Goal: Task Accomplishment & Management: Use online tool/utility

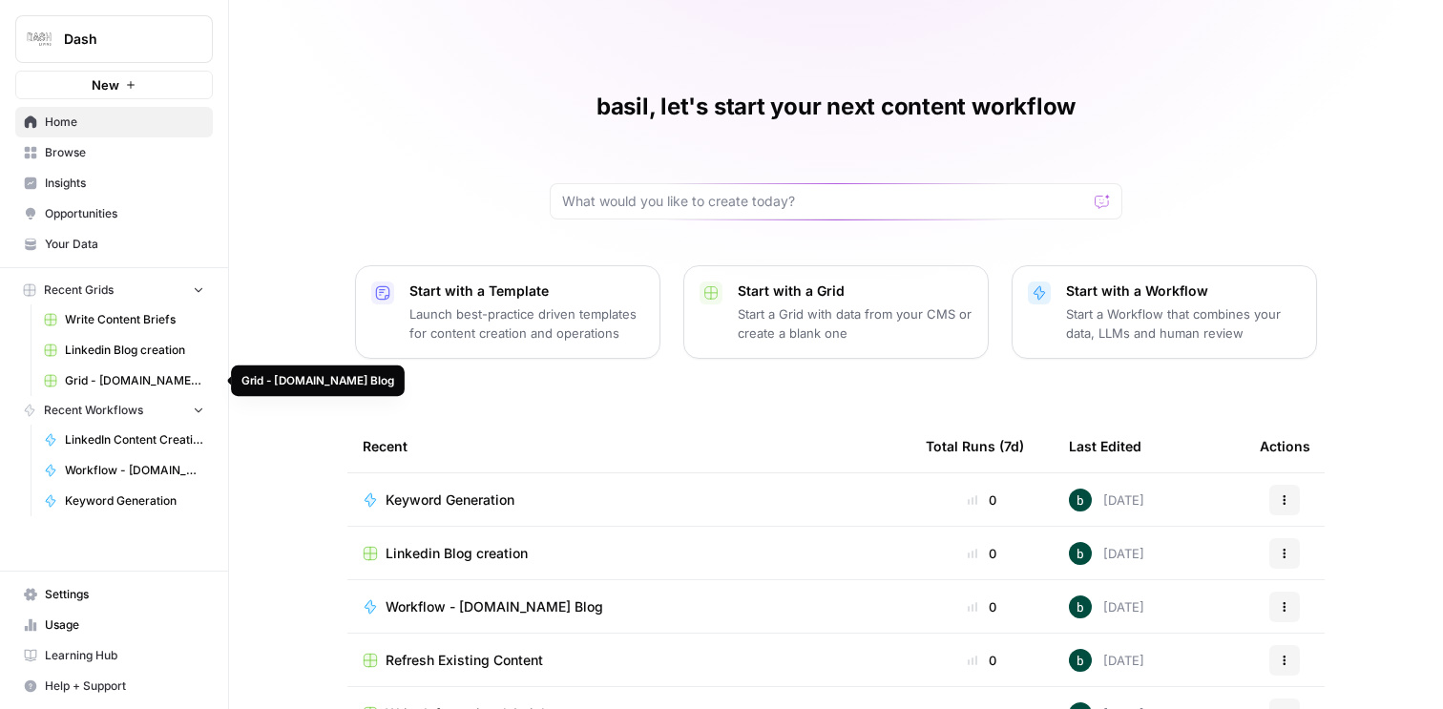
scroll to position [169, 0]
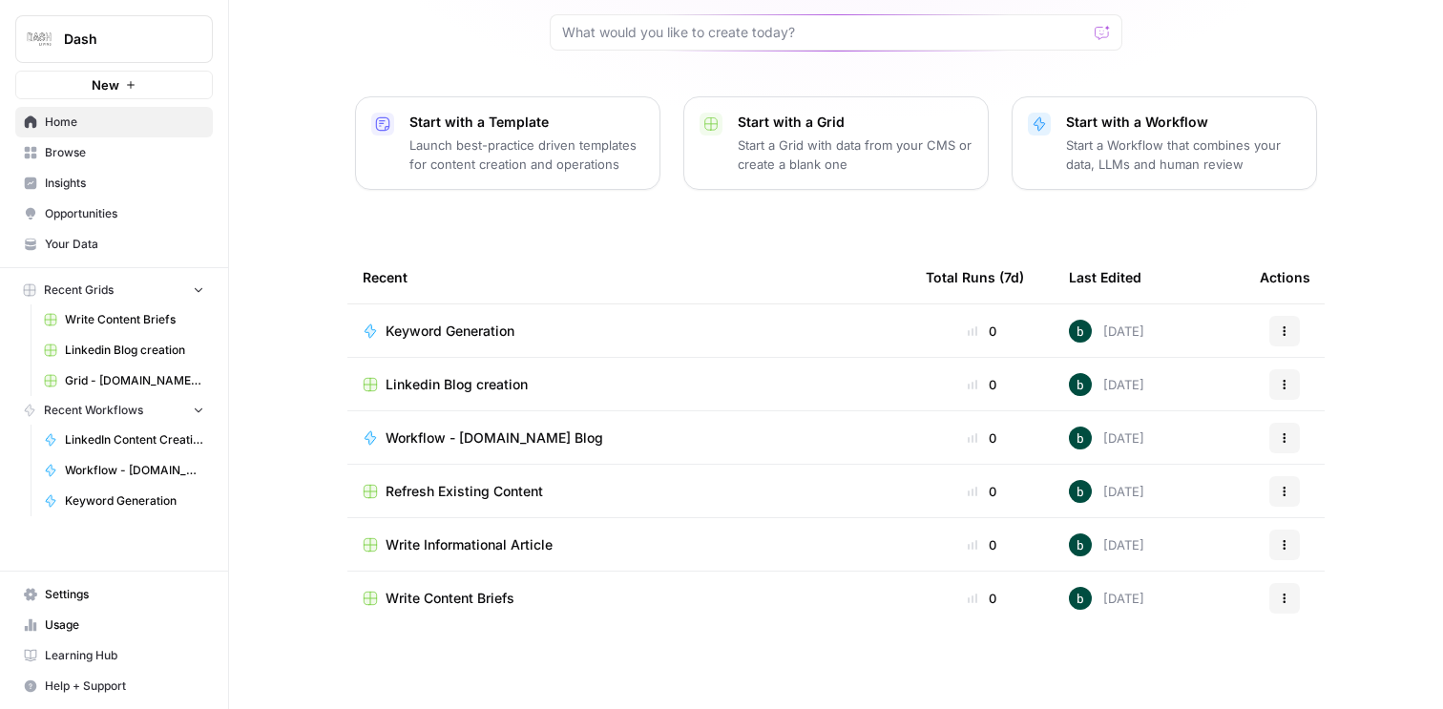
click at [77, 621] on span "Usage" at bounding box center [124, 625] width 159 height 17
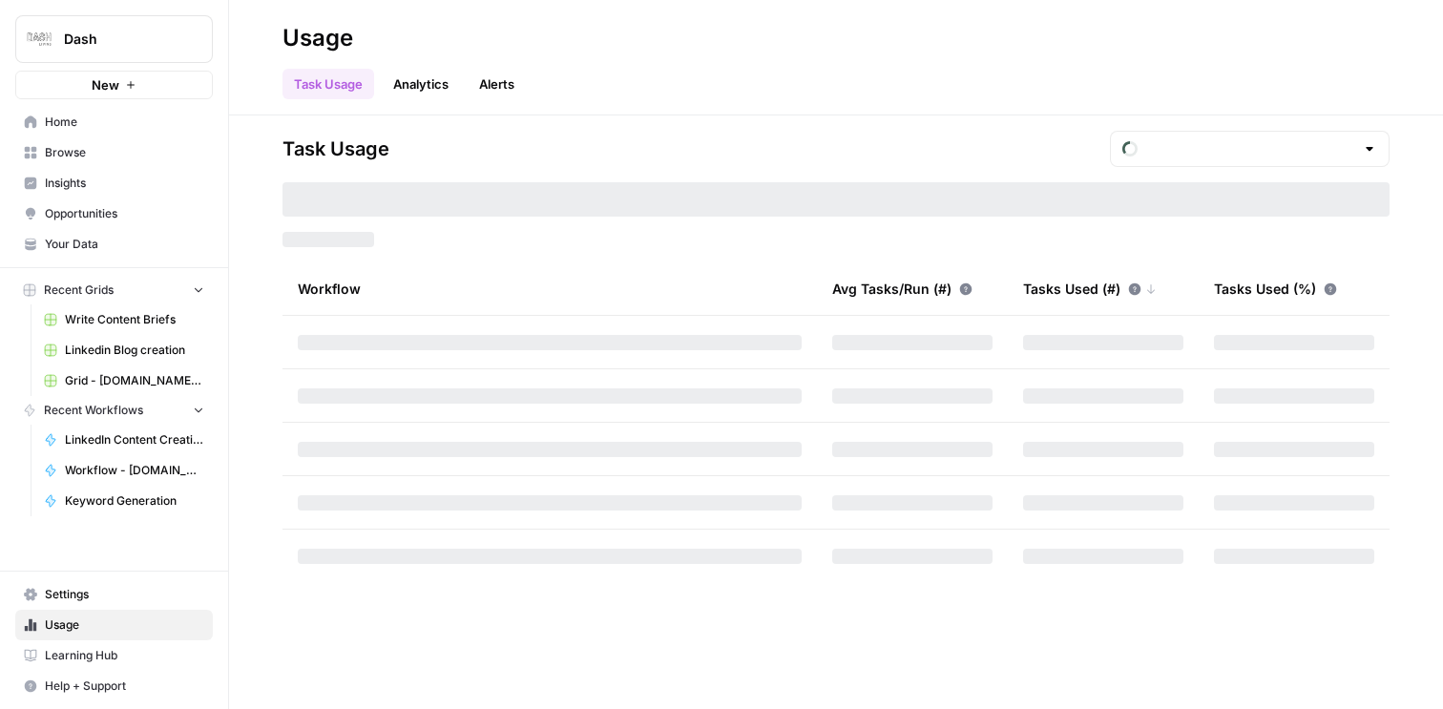
type input "October Tasks"
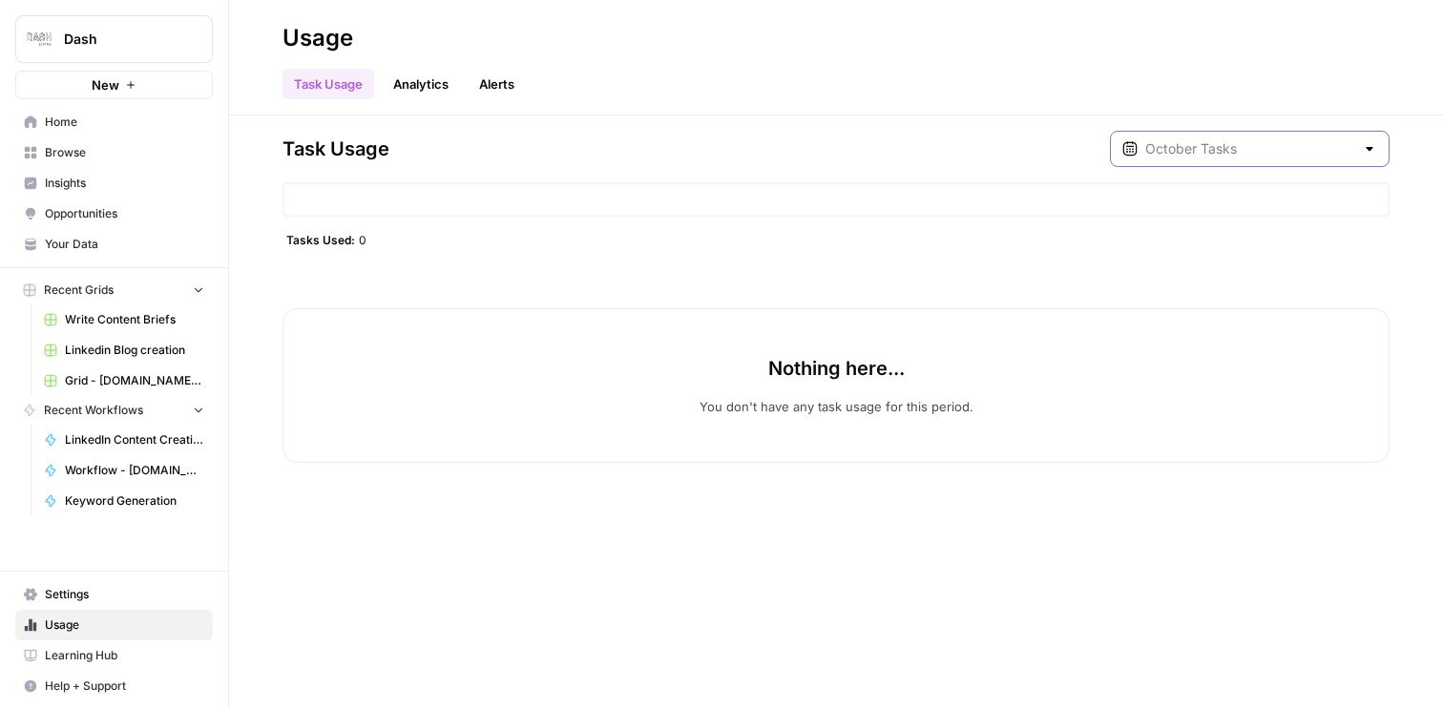
click at [1251, 154] on input "text" at bounding box center [1249, 148] width 209 height 19
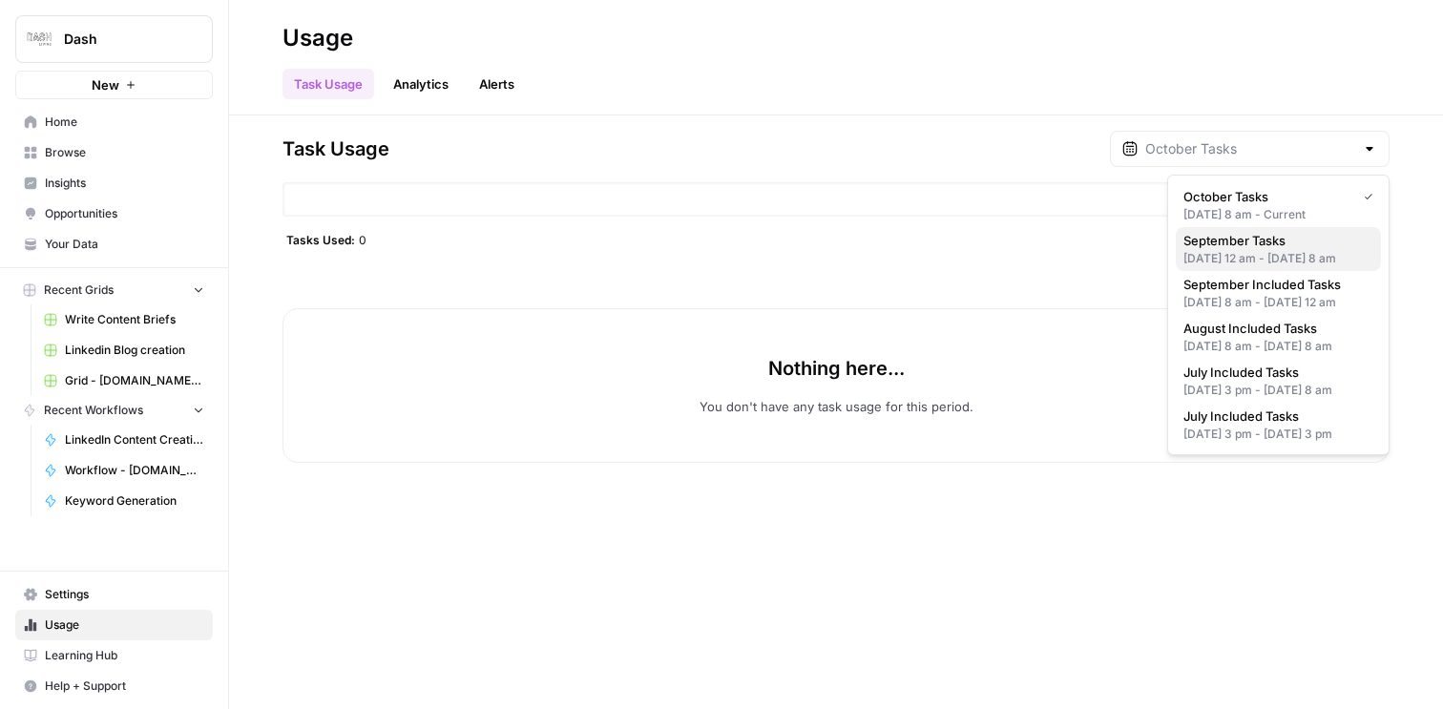
click at [1272, 260] on div "[DATE] 12 am - [DATE] 8 am" at bounding box center [1279, 258] width 190 height 17
type input "September Tasks"
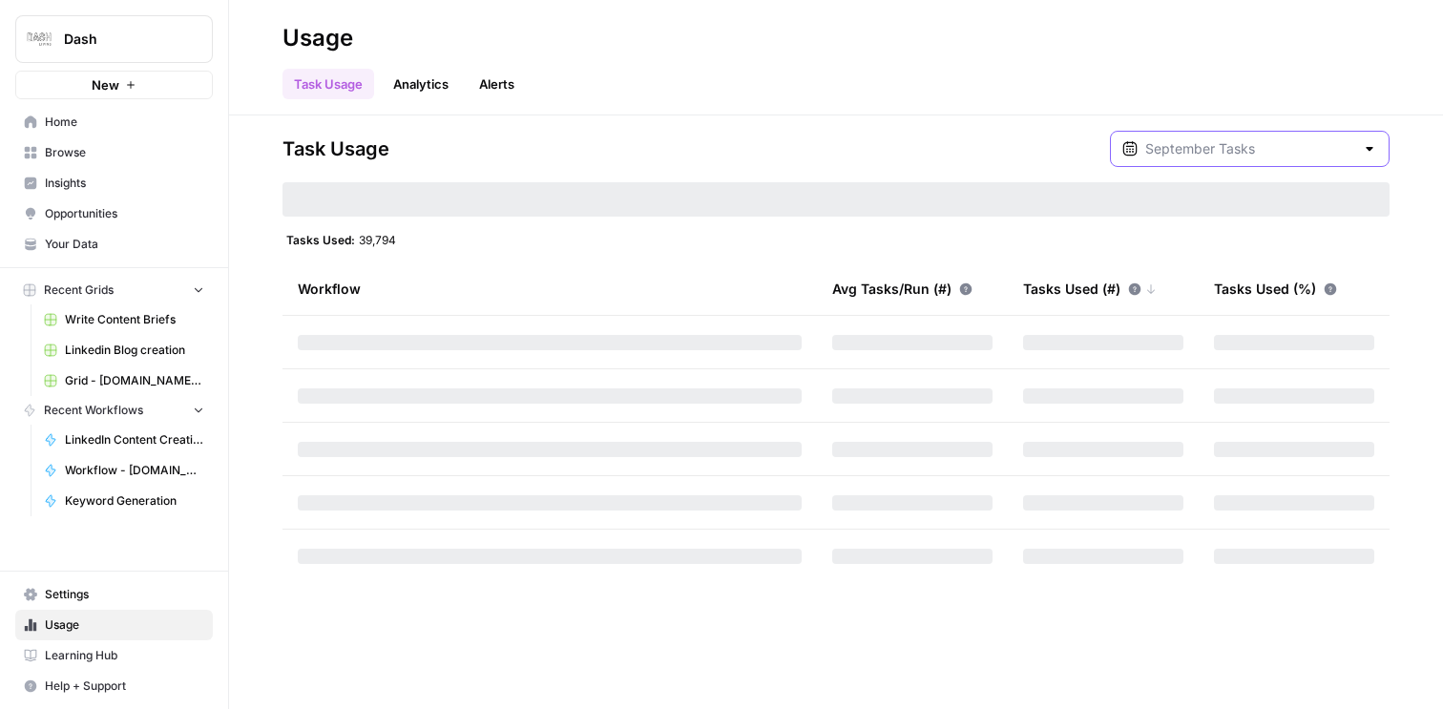
click at [1308, 151] on input "text" at bounding box center [1249, 148] width 209 height 19
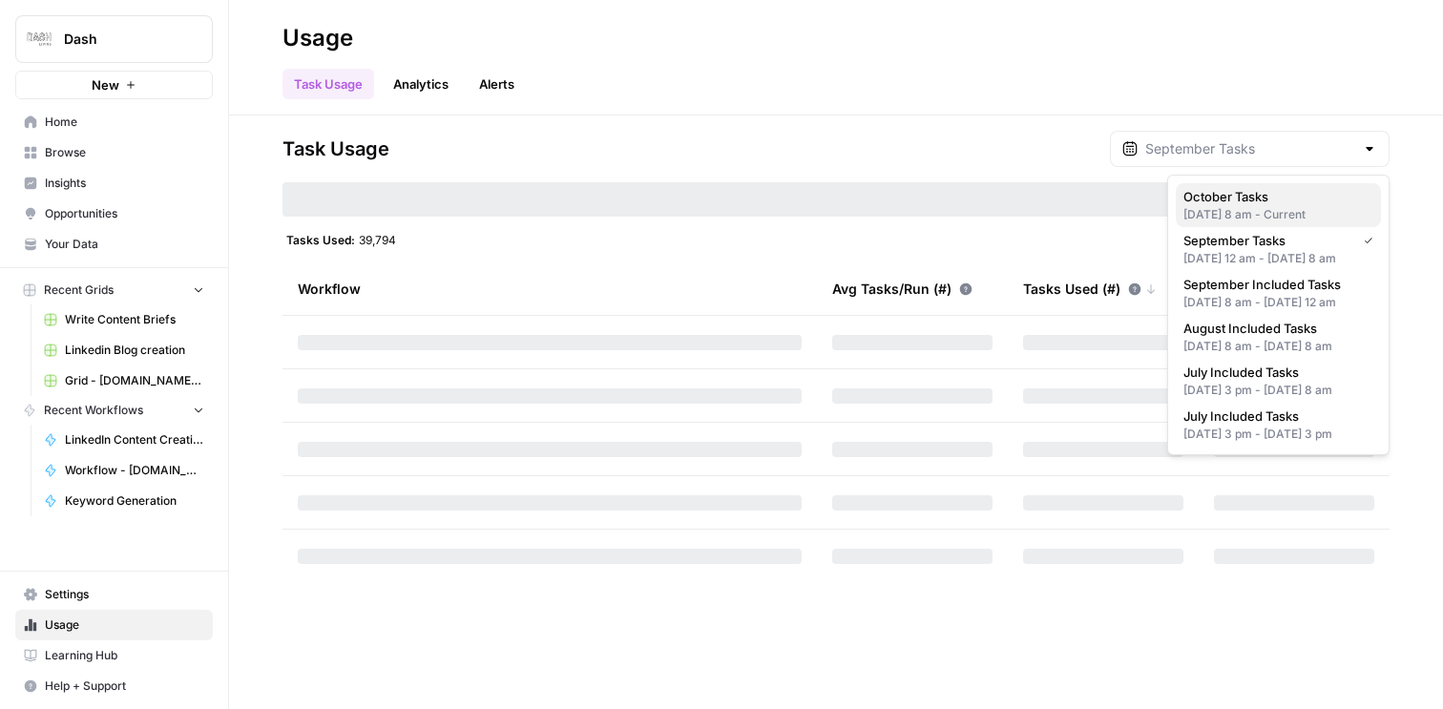
click at [1261, 208] on div "[DATE] 8 am - Current" at bounding box center [1279, 214] width 190 height 17
type input "October Tasks"
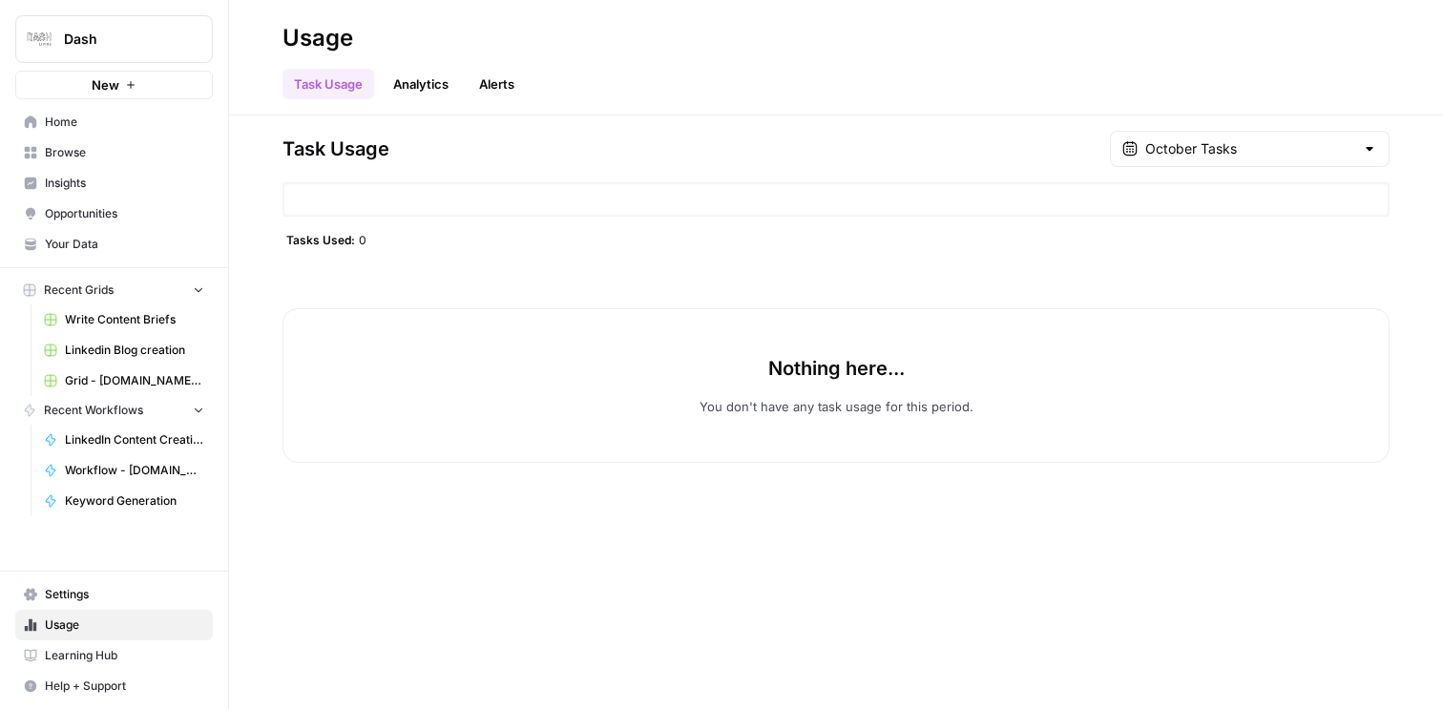
click at [79, 605] on link "Settings" at bounding box center [114, 594] width 198 height 31
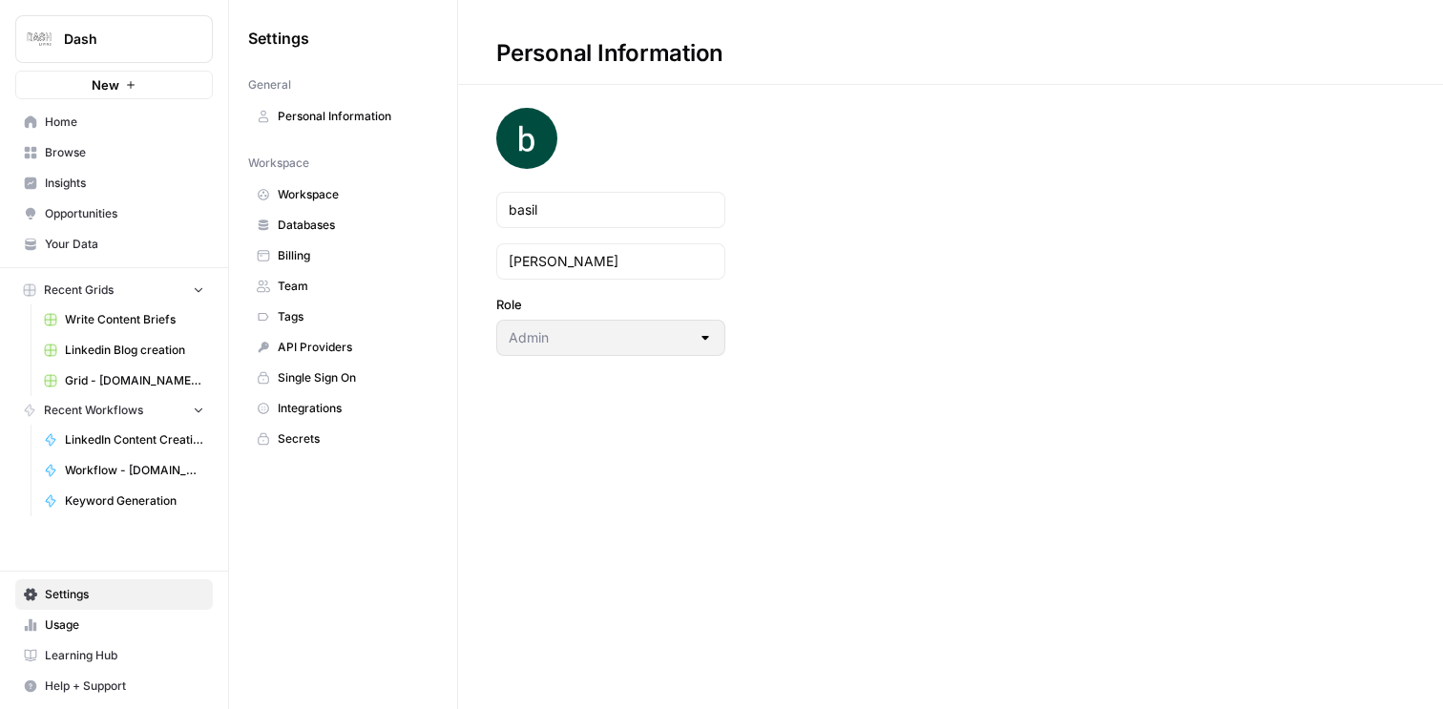
click at [327, 111] on span "Personal Information" at bounding box center [354, 116] width 152 height 17
click at [318, 198] on span "Workspace" at bounding box center [354, 194] width 152 height 17
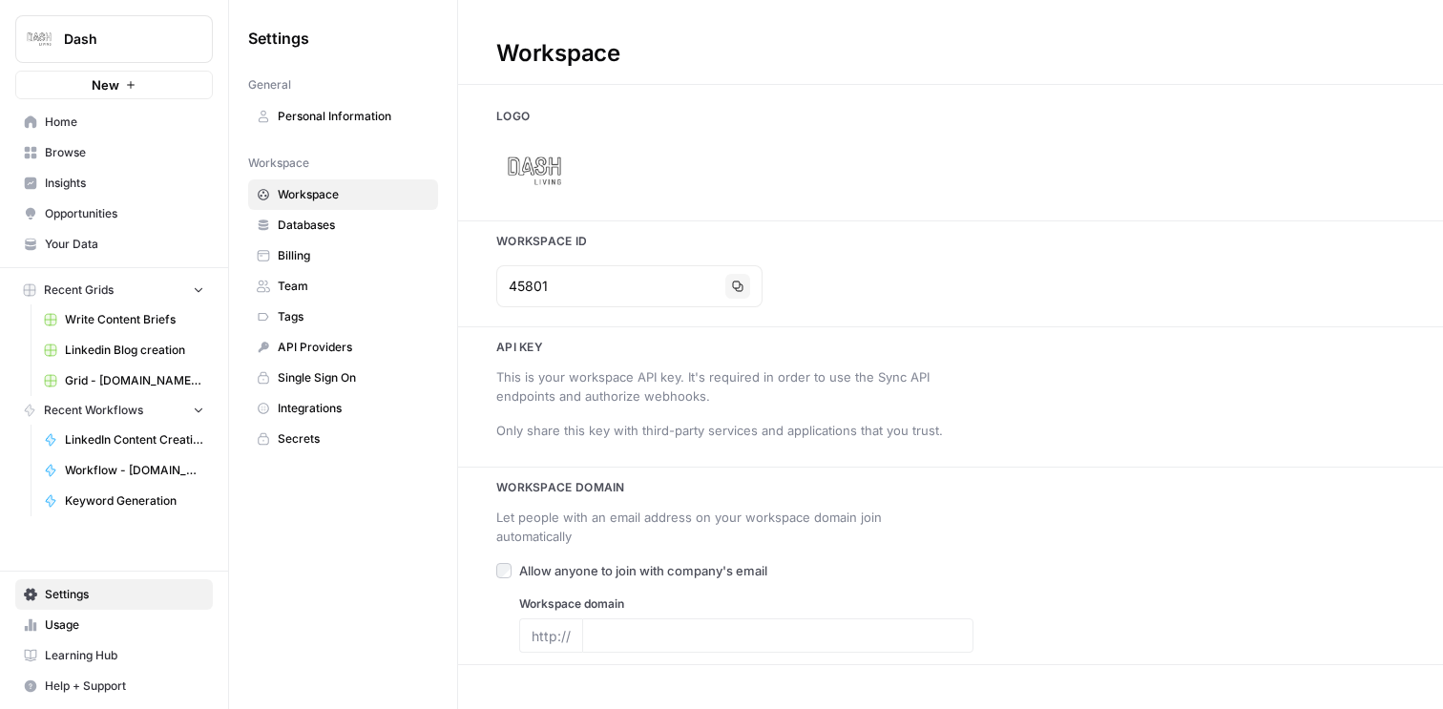
type input "[DOMAIN_NAME][URL]"
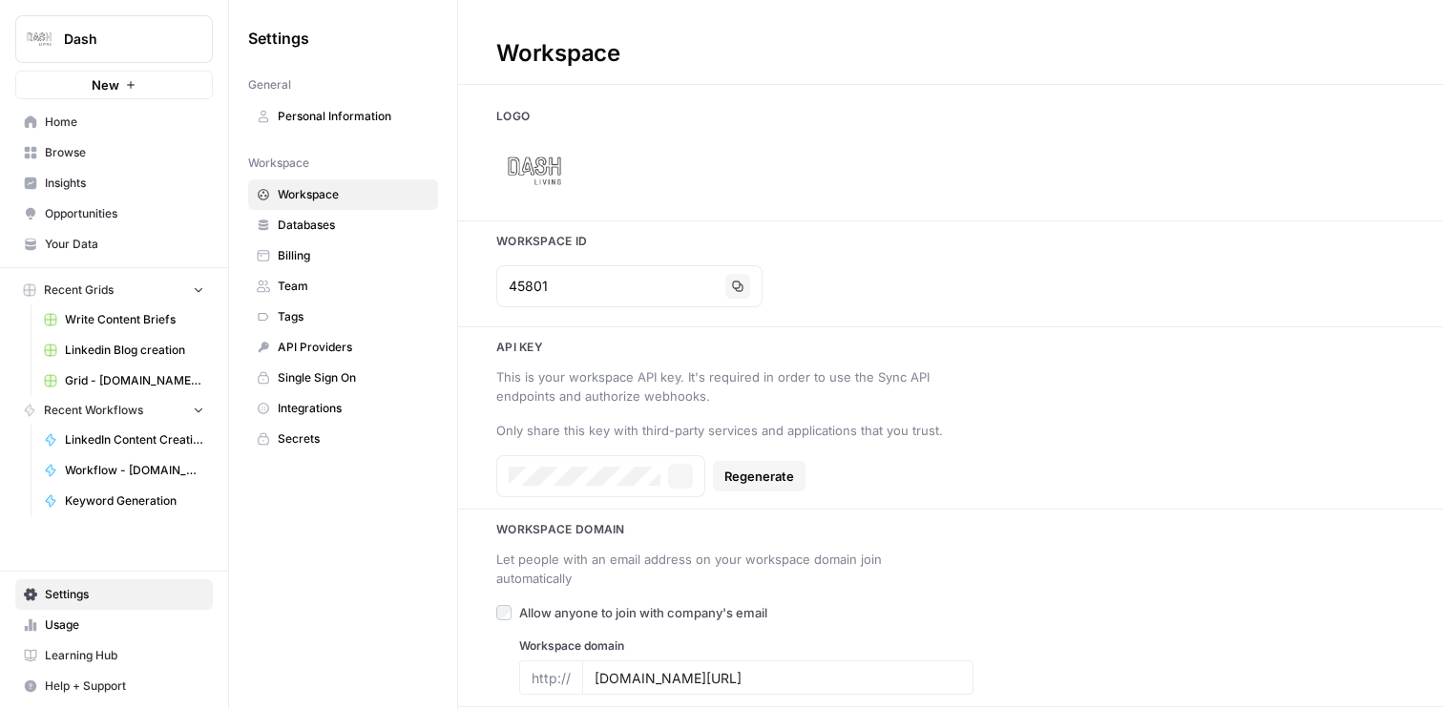
click at [318, 253] on span "Billing" at bounding box center [354, 255] width 152 height 17
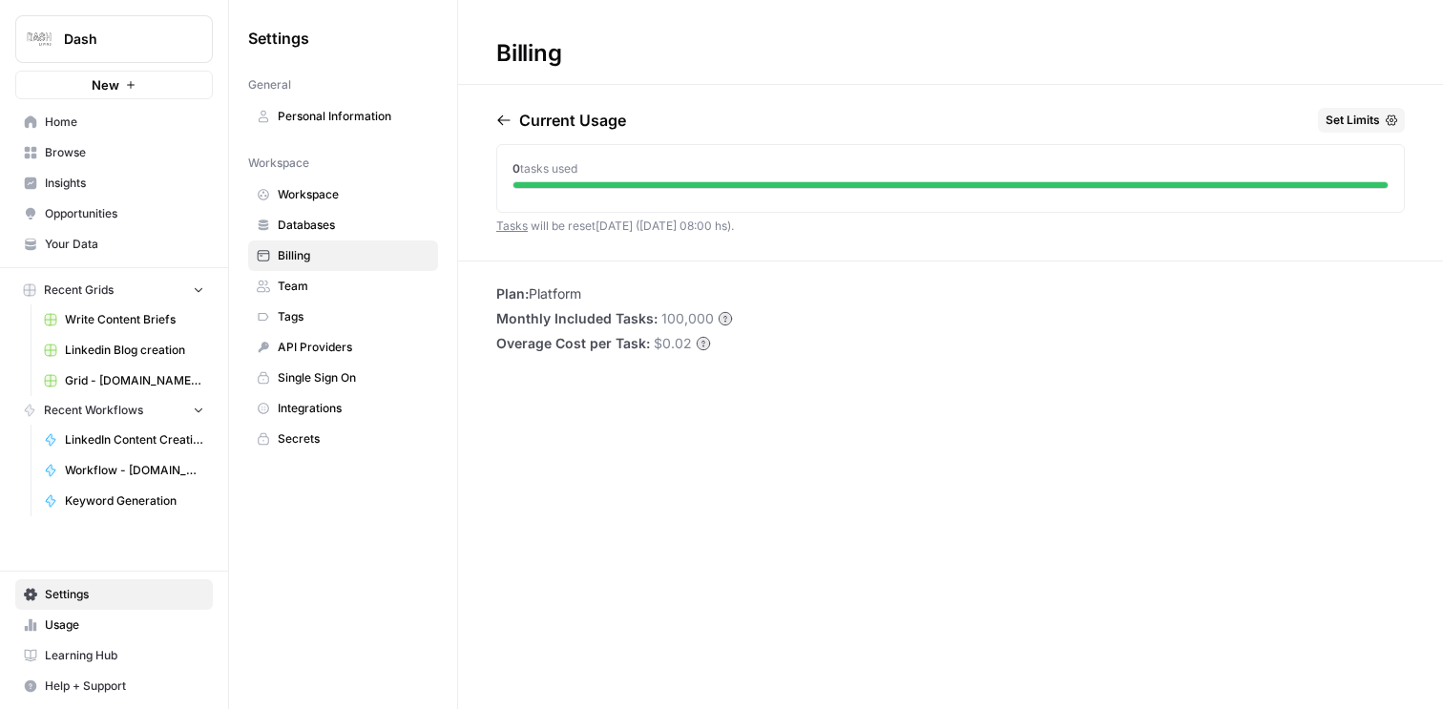
click at [1381, 117] on button "Set Limits" at bounding box center [1361, 120] width 87 height 25
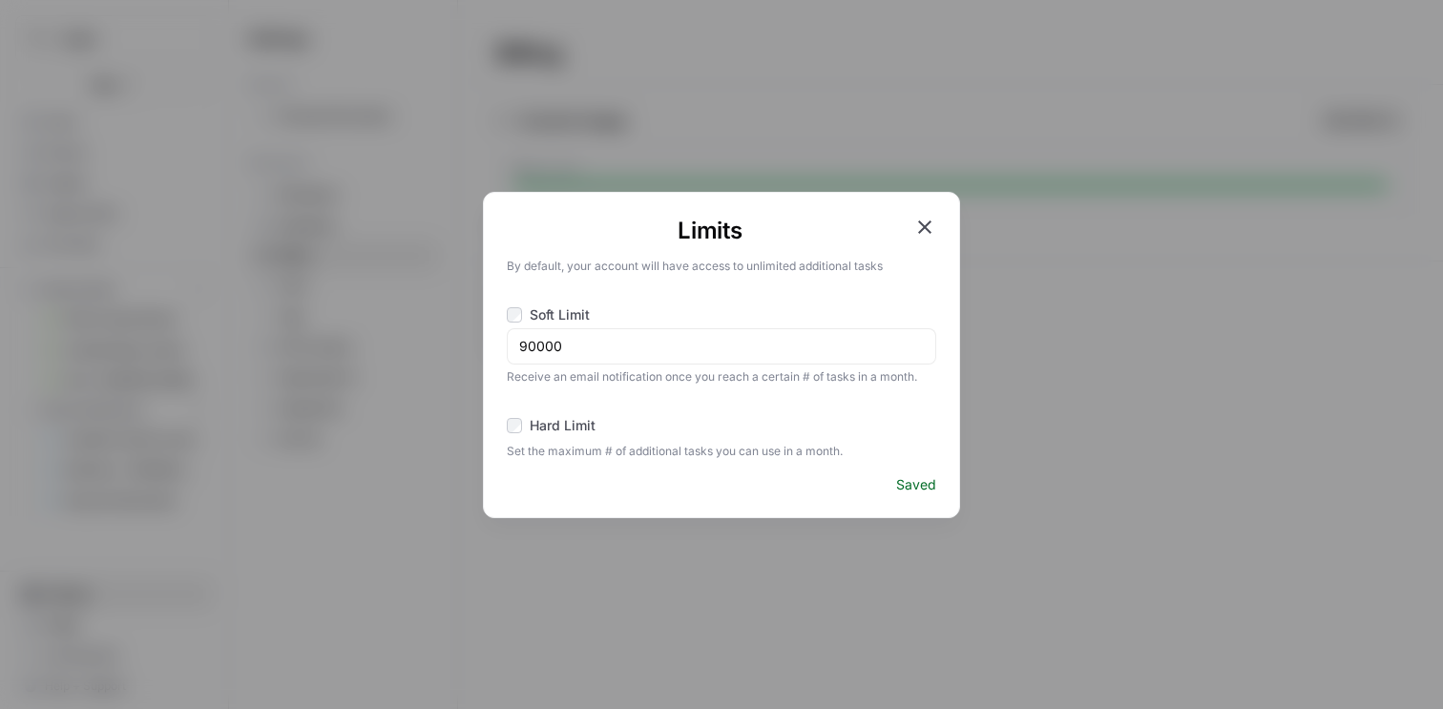
click at [926, 225] on icon "button" at bounding box center [924, 226] width 13 height 13
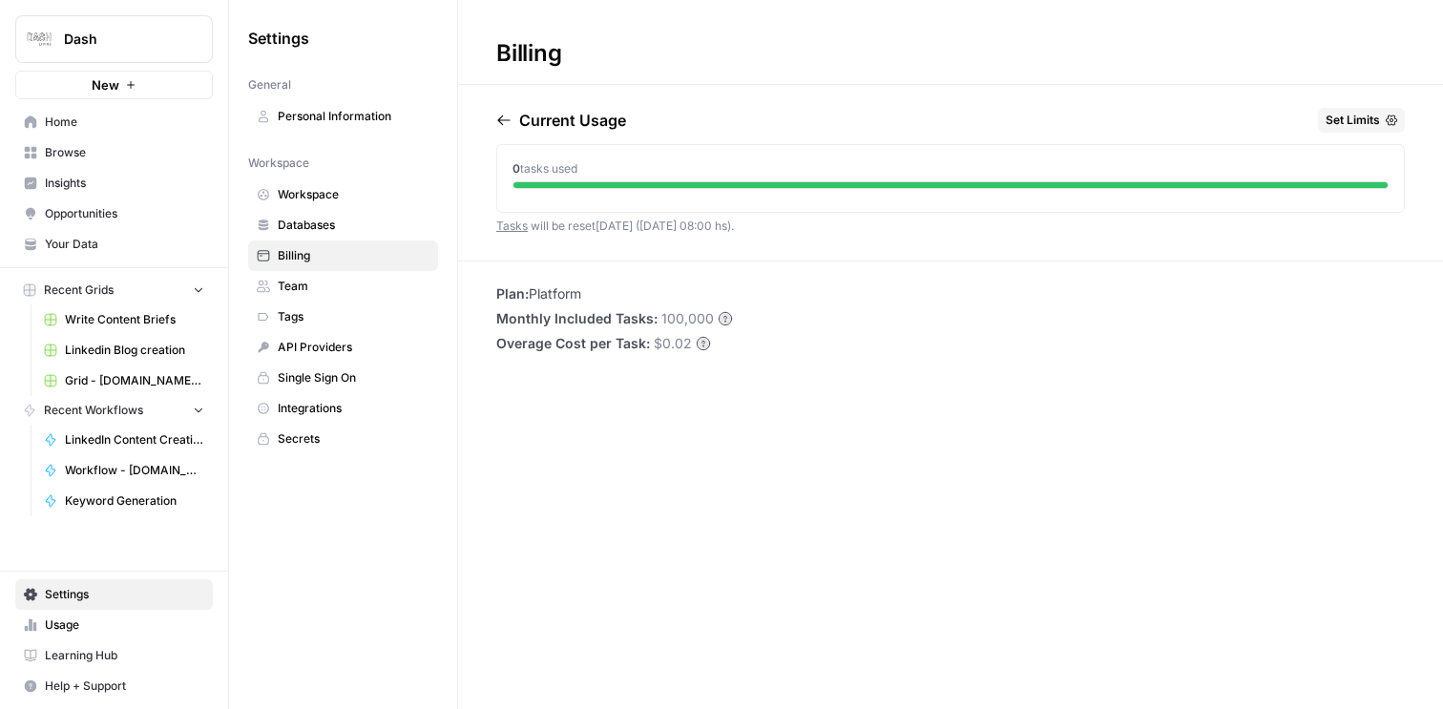
click at [334, 296] on link "Team" at bounding box center [343, 286] width 190 height 31
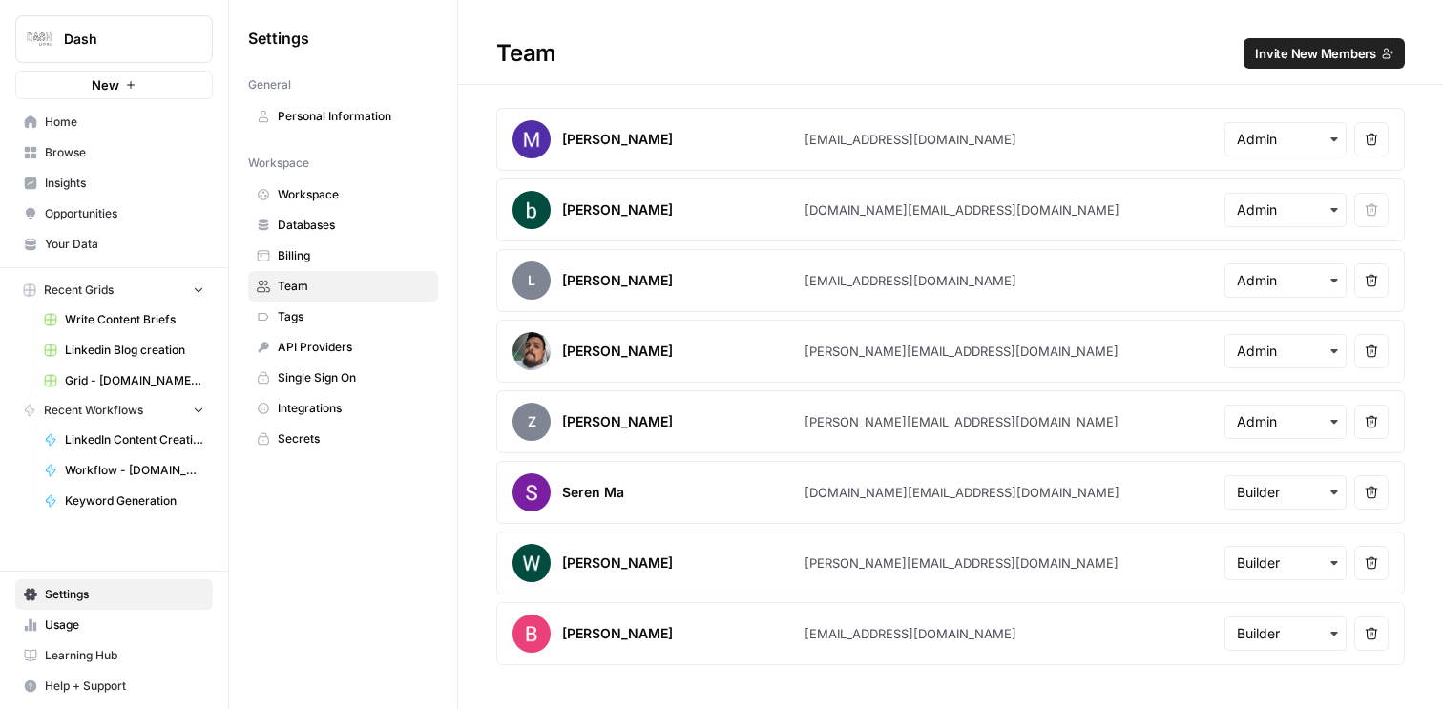
click at [319, 316] on span "Tags" at bounding box center [354, 316] width 152 height 17
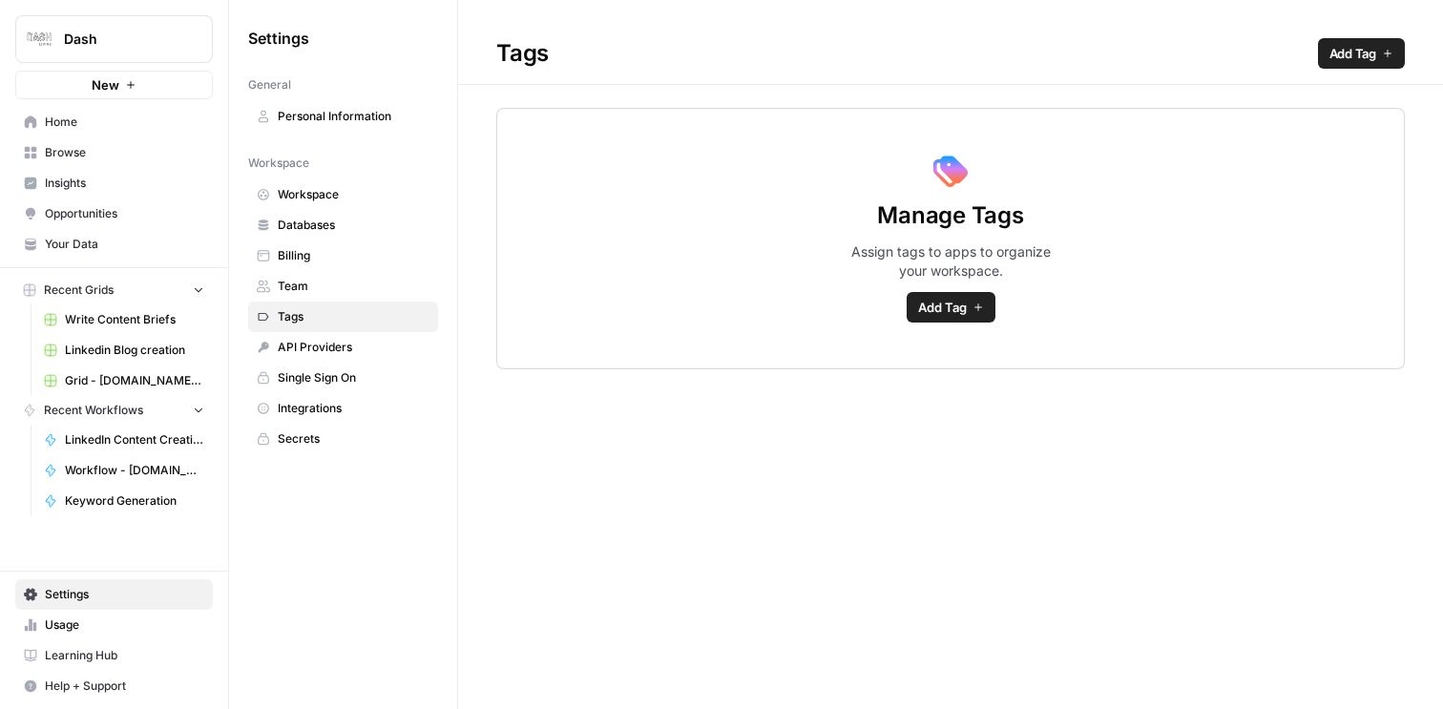
click at [332, 352] on span "API Providers" at bounding box center [354, 347] width 152 height 17
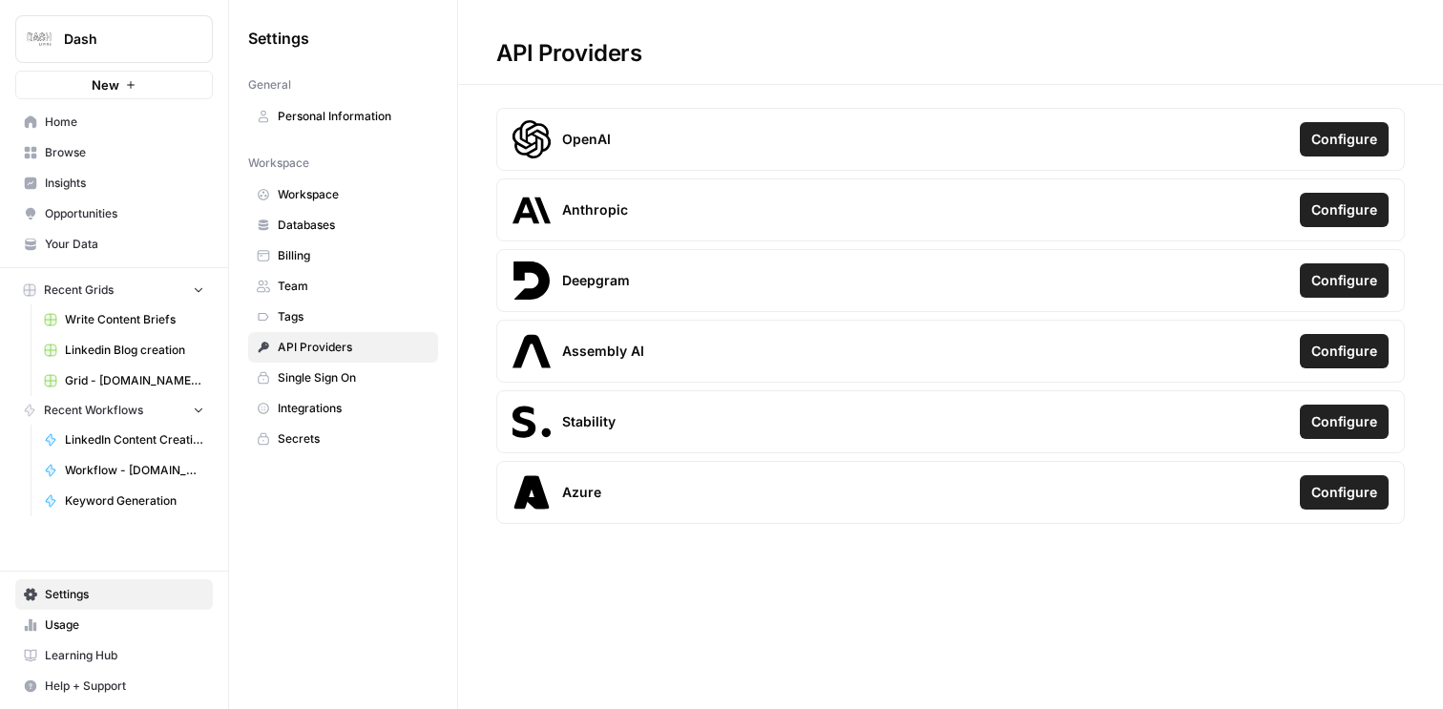
click at [322, 399] on link "Integrations" at bounding box center [343, 408] width 190 height 31
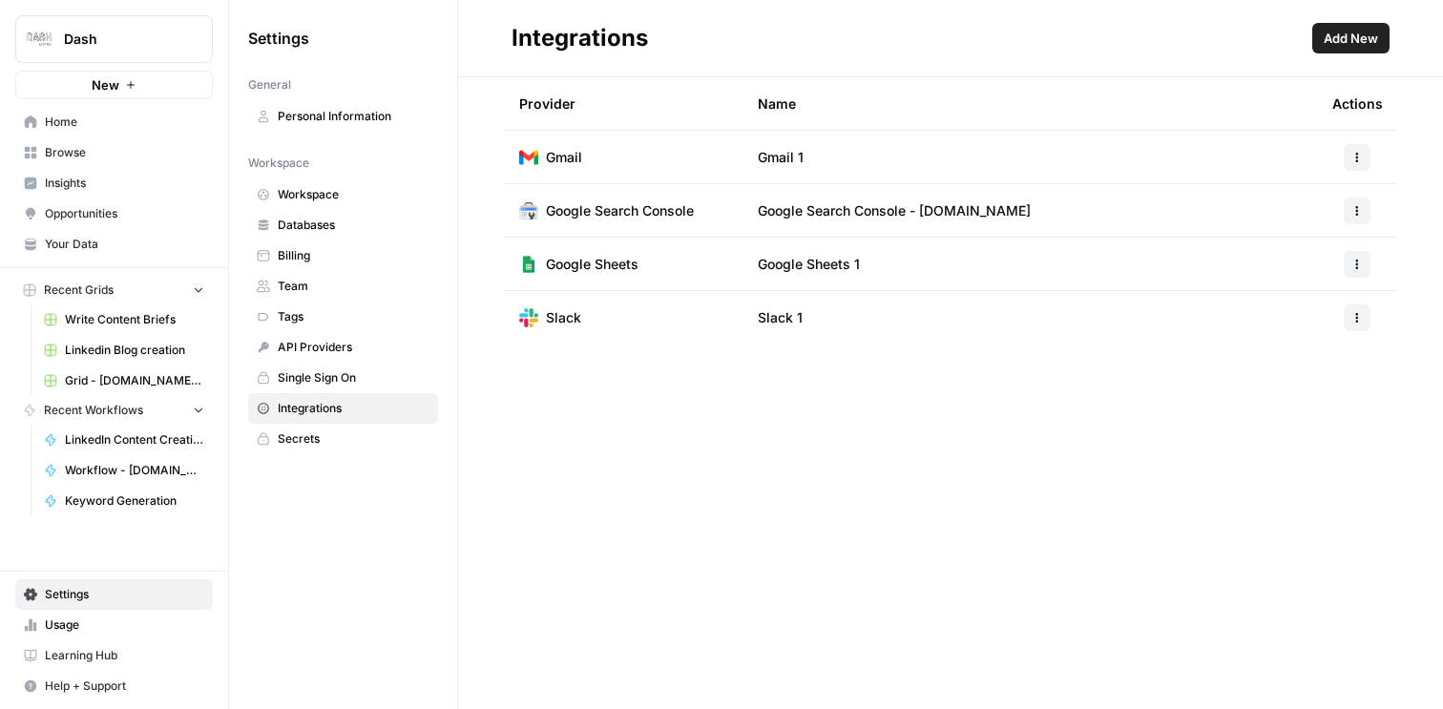
click at [318, 428] on link "Secrets" at bounding box center [343, 439] width 190 height 31
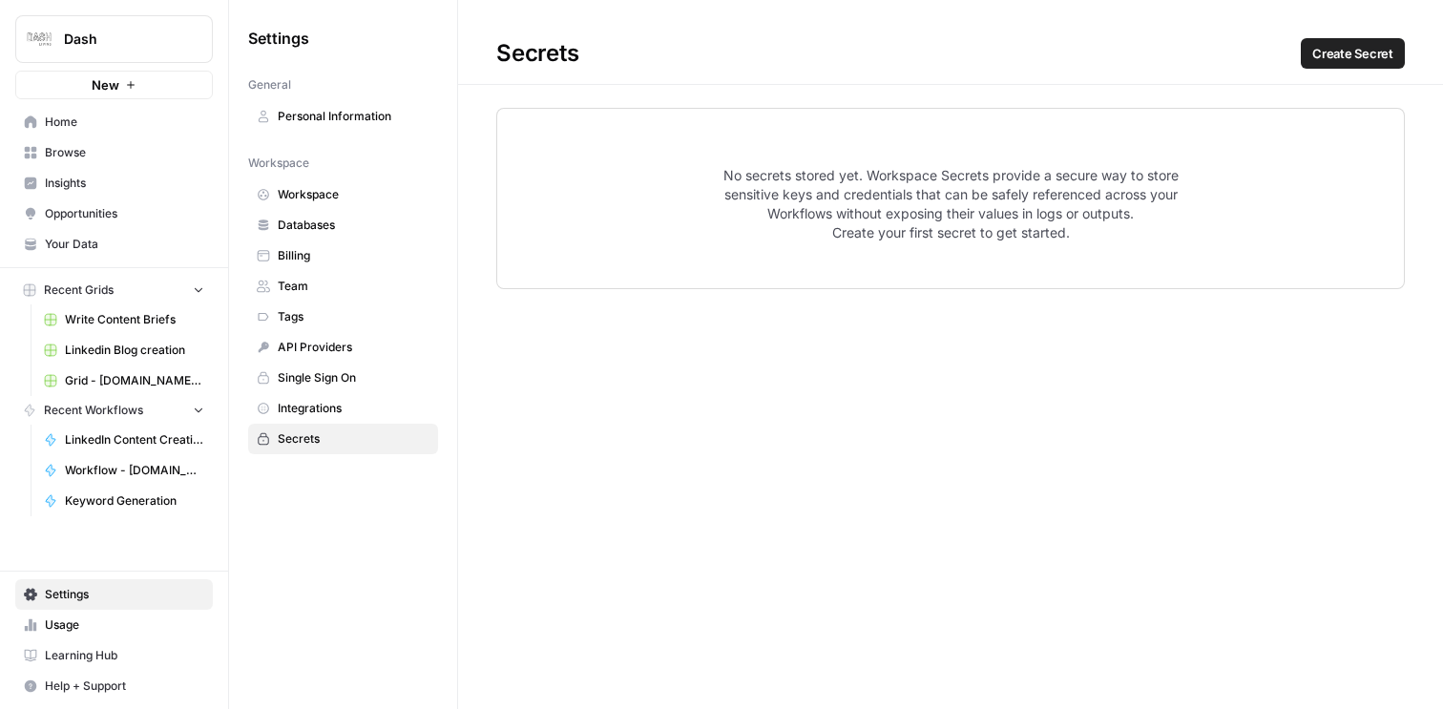
click at [317, 192] on span "Workspace" at bounding box center [354, 194] width 152 height 17
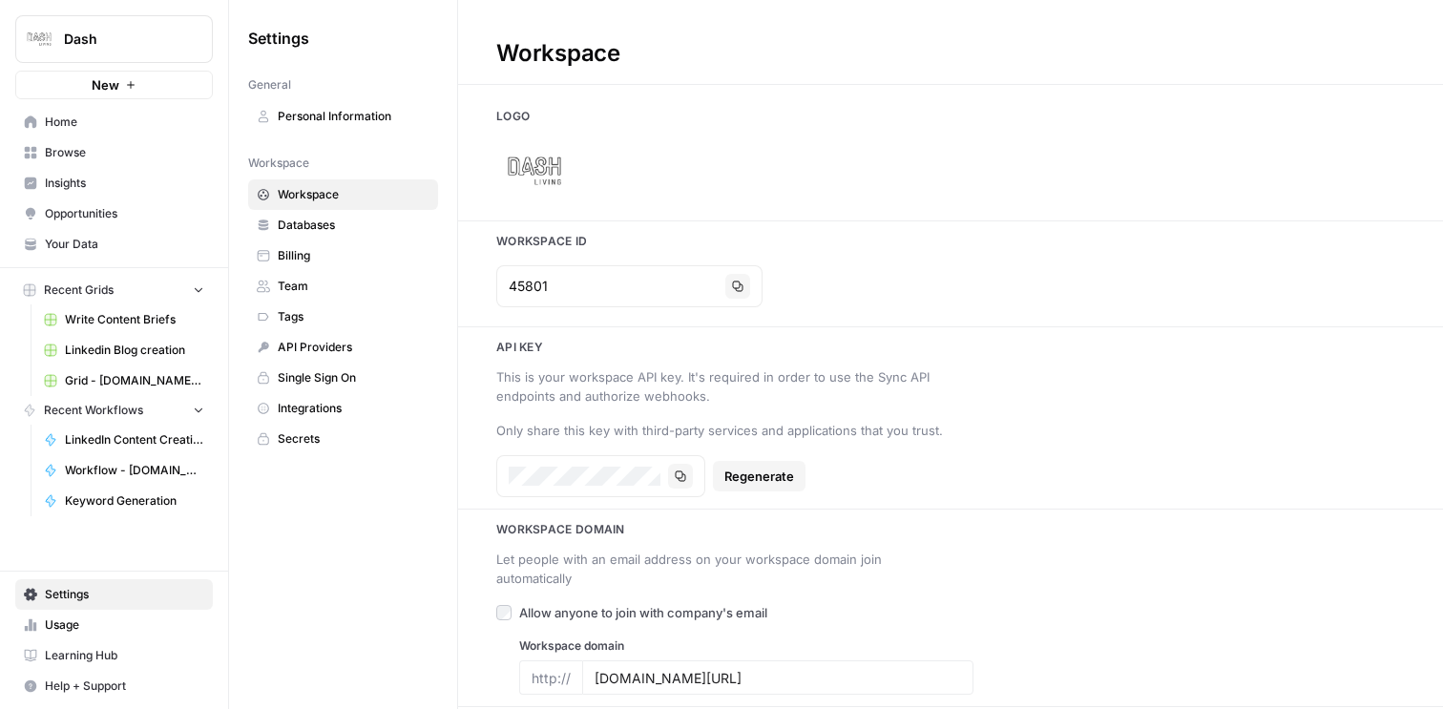
click at [300, 259] on span "Billing" at bounding box center [354, 255] width 152 height 17
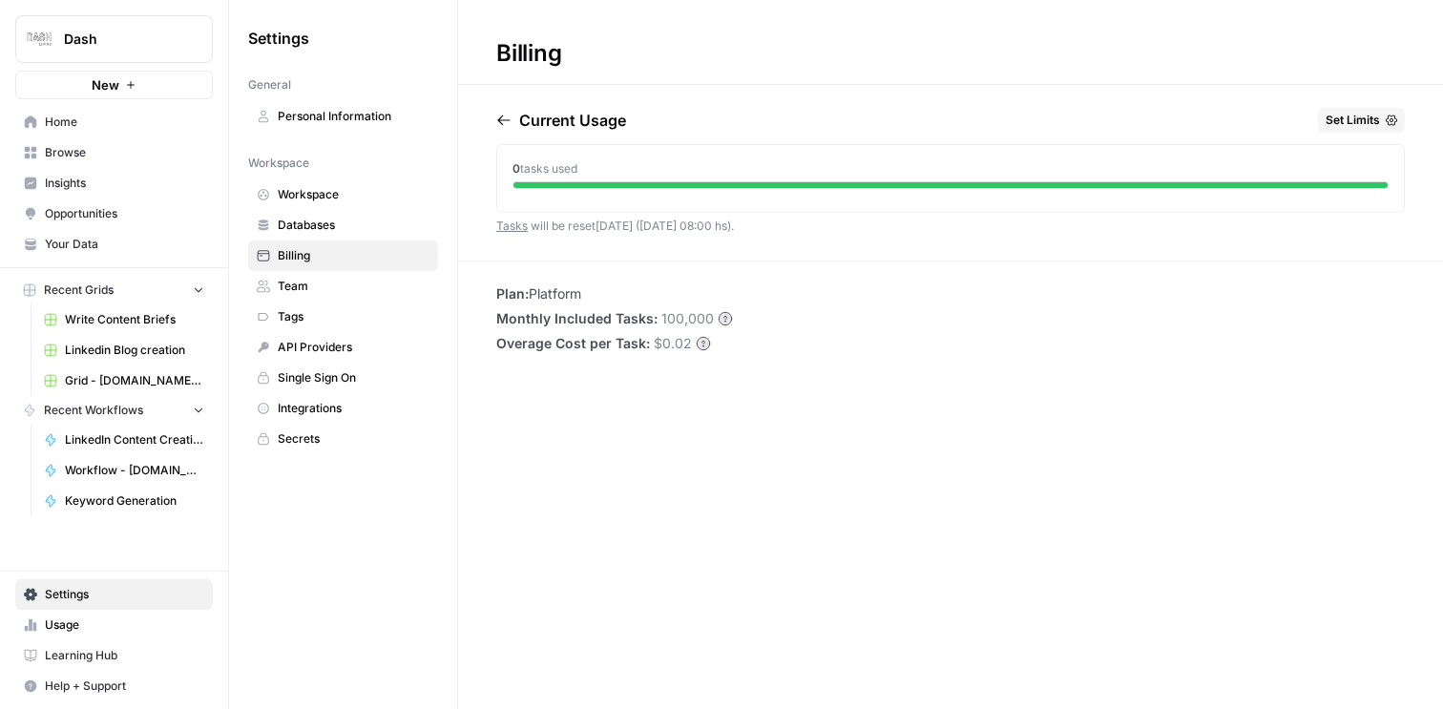
click at [510, 226] on link "Tasks" at bounding box center [511, 226] width 31 height 14
click at [107, 128] on span "Home" at bounding box center [124, 122] width 159 height 17
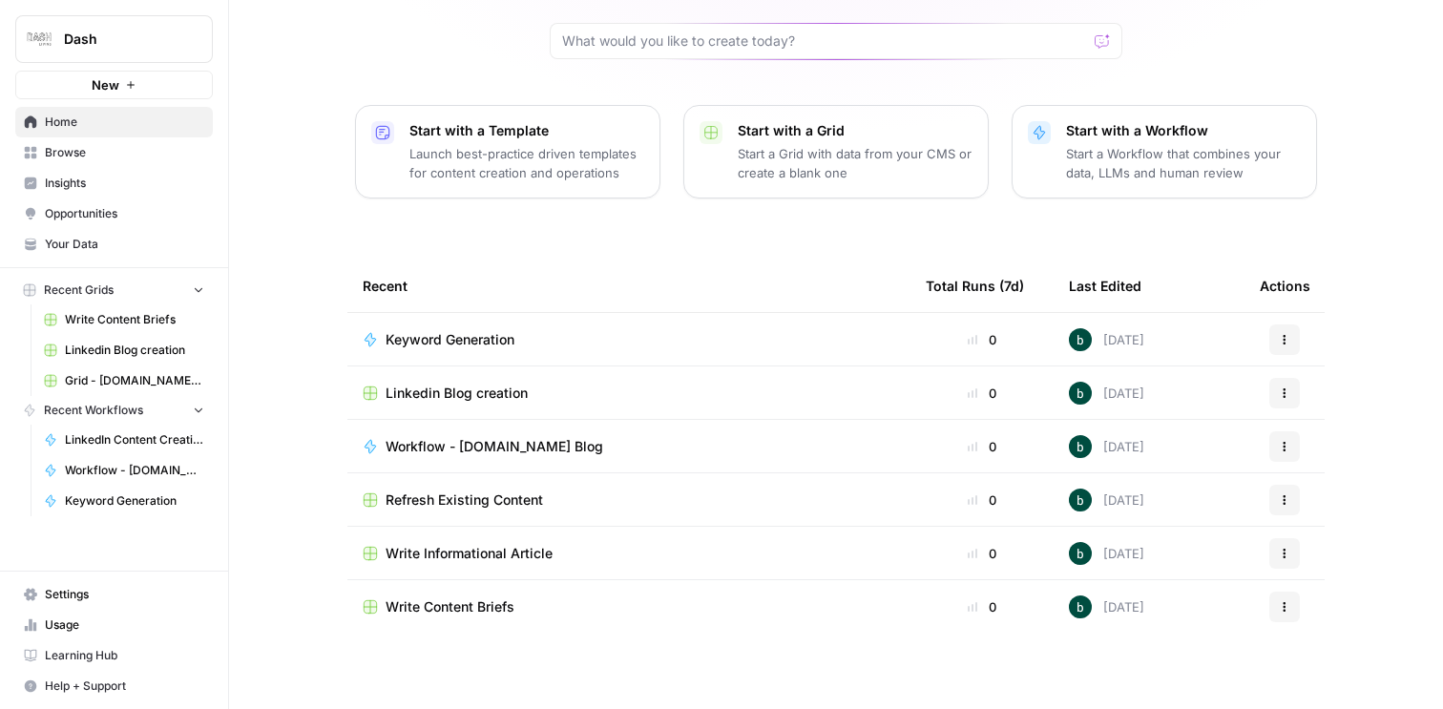
scroll to position [169, 0]
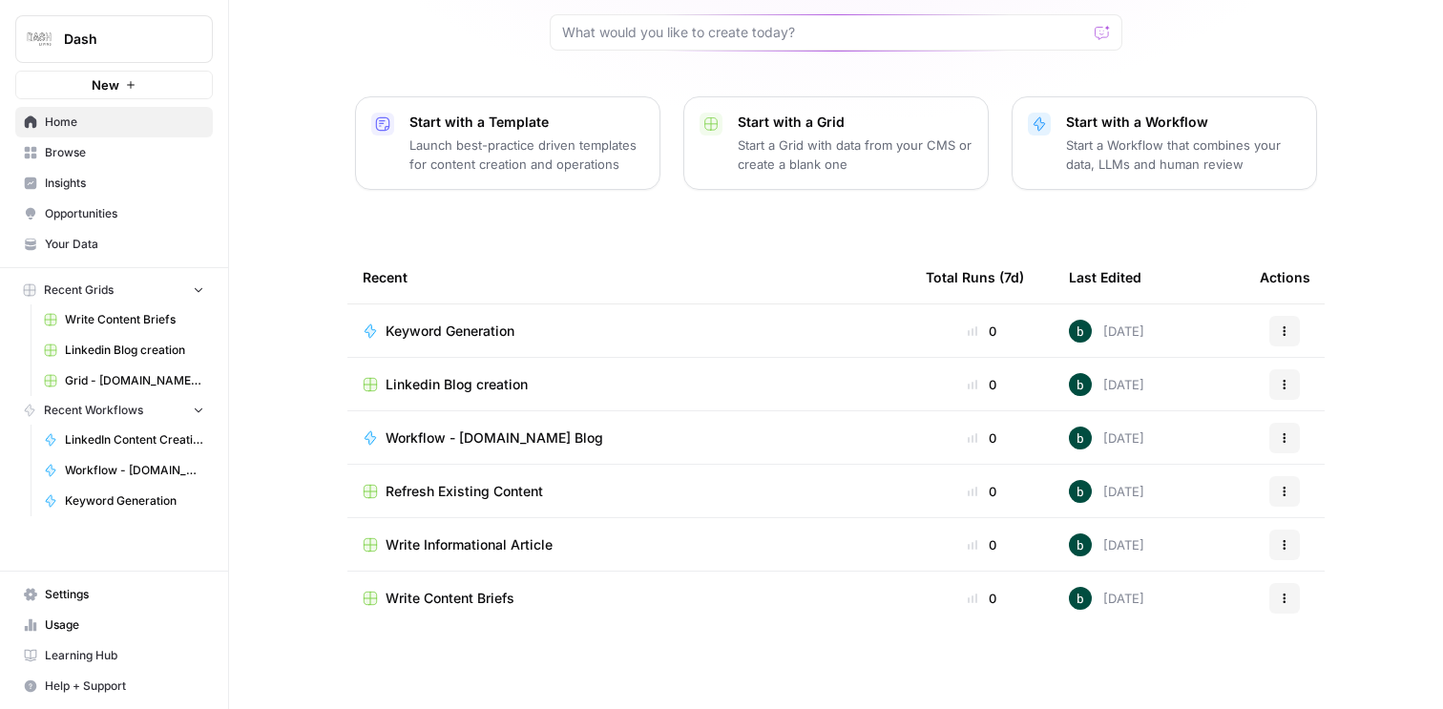
click at [96, 151] on span "Browse" at bounding box center [124, 152] width 159 height 17
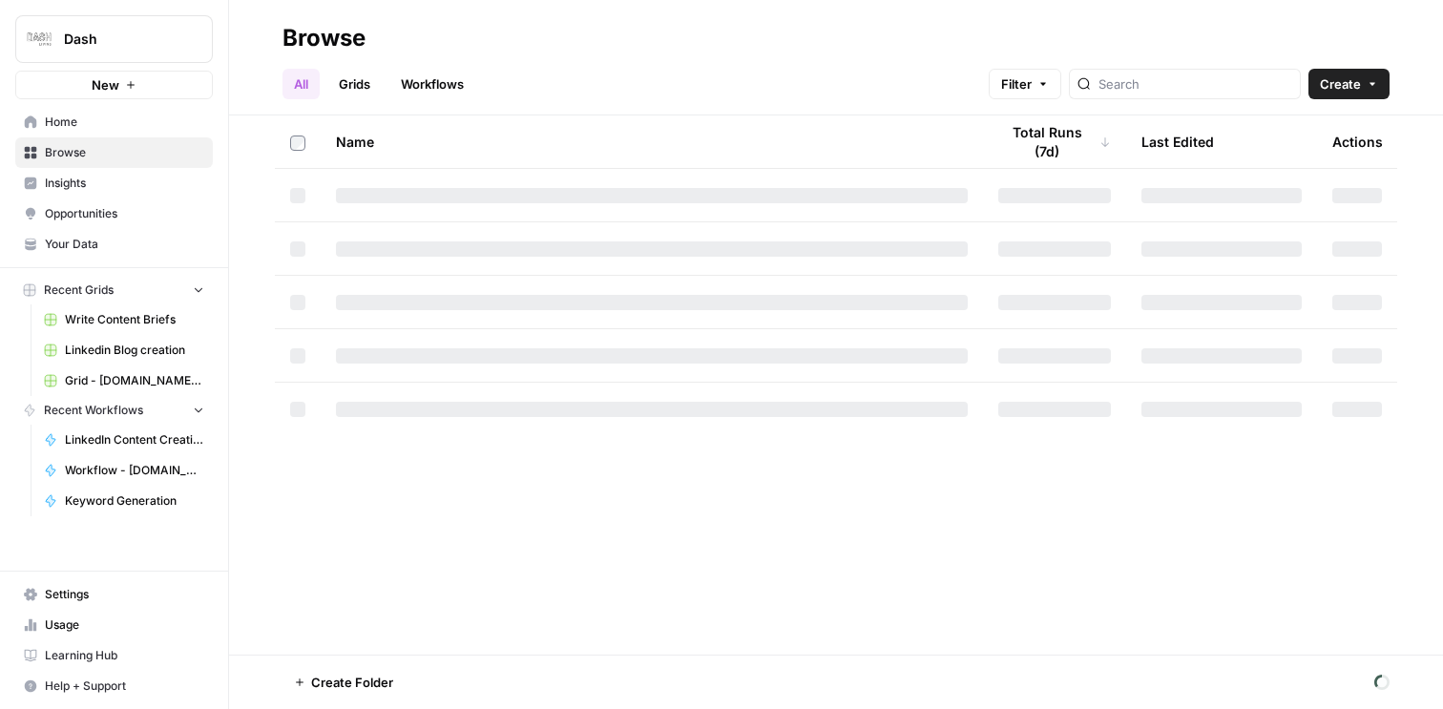
click at [91, 176] on span "Insights" at bounding box center [124, 183] width 159 height 17
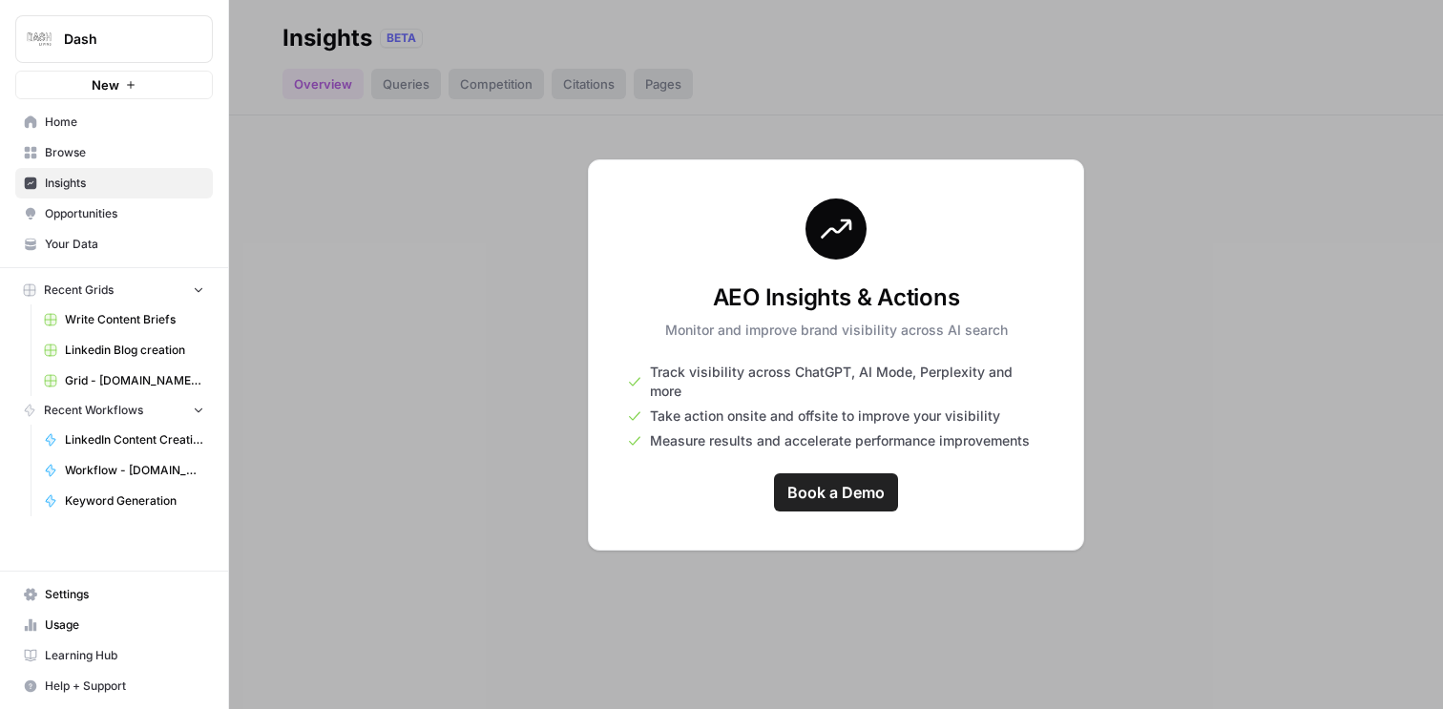
click at [114, 216] on span "Opportunities" at bounding box center [124, 213] width 159 height 17
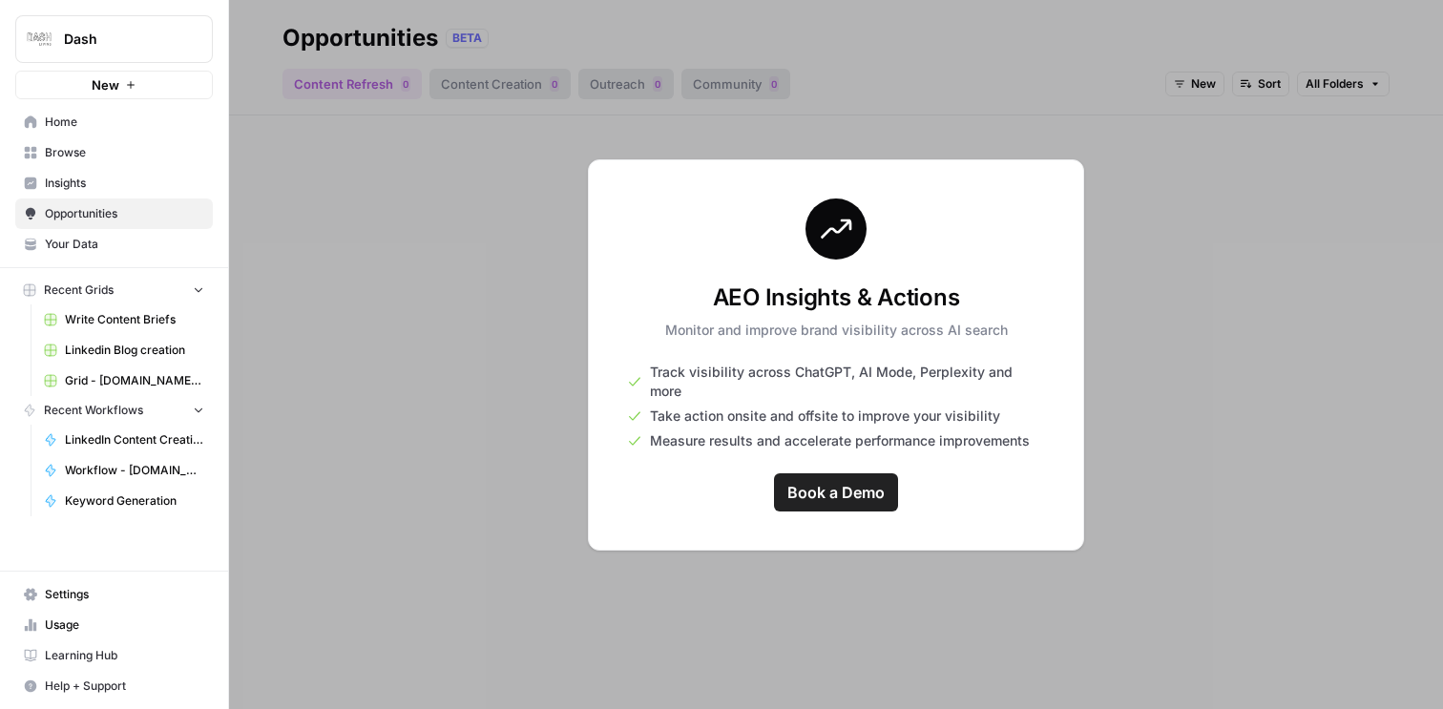
click at [48, 237] on span "Your Data" at bounding box center [124, 244] width 159 height 17
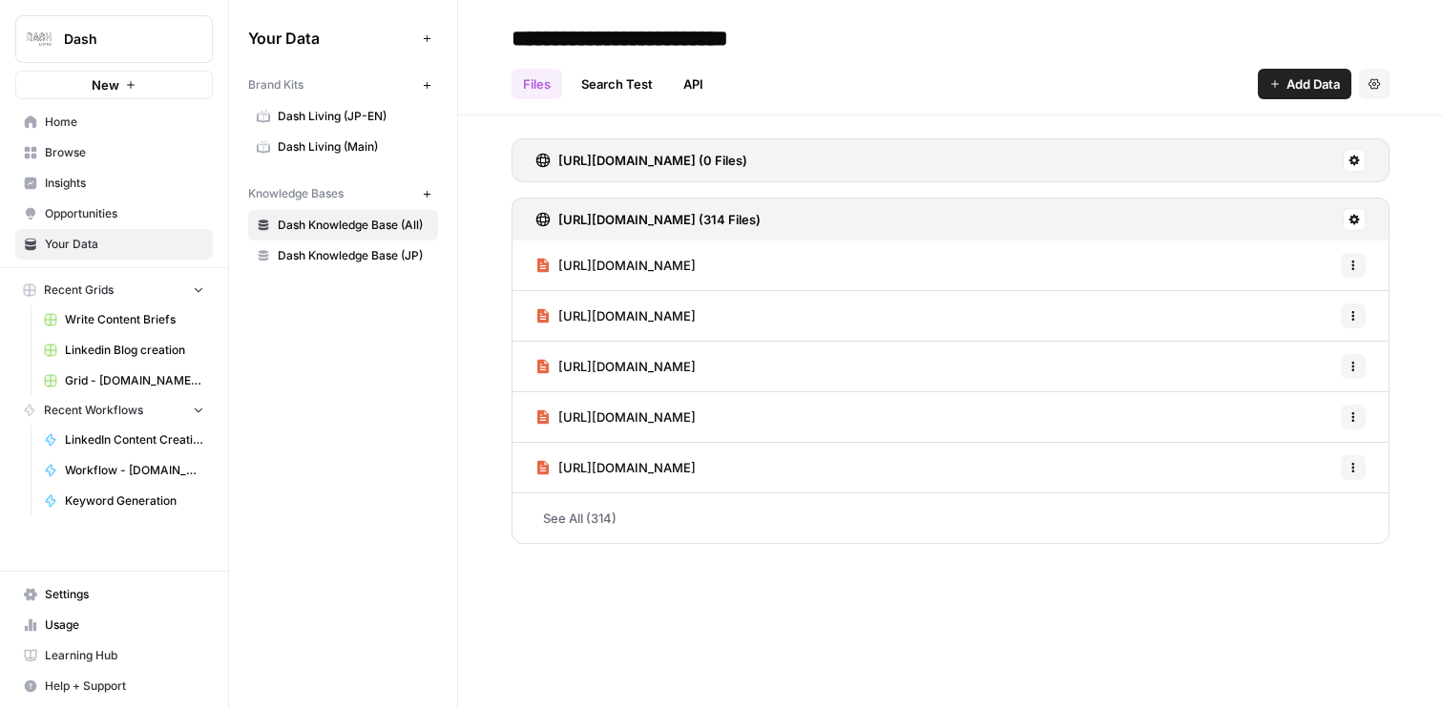
click at [115, 122] on span "Home" at bounding box center [124, 122] width 159 height 17
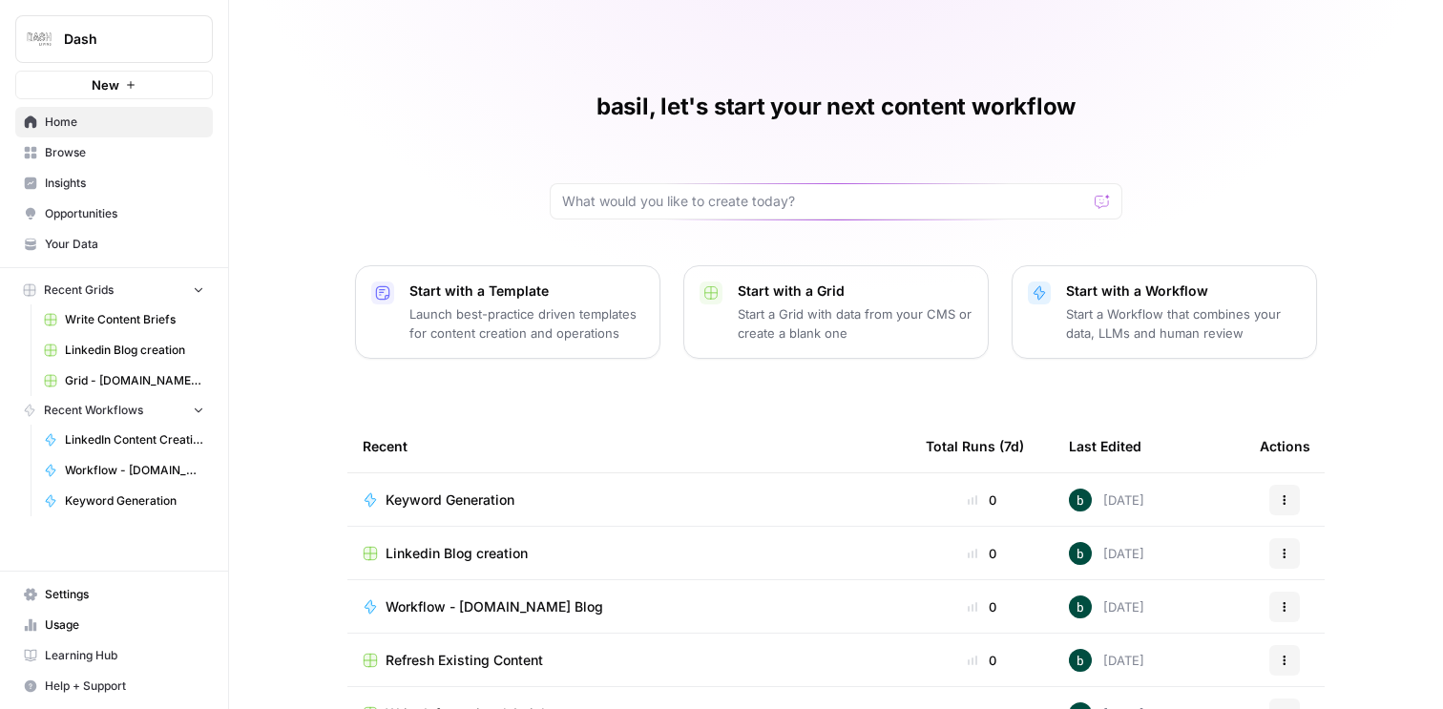
scroll to position [169, 0]
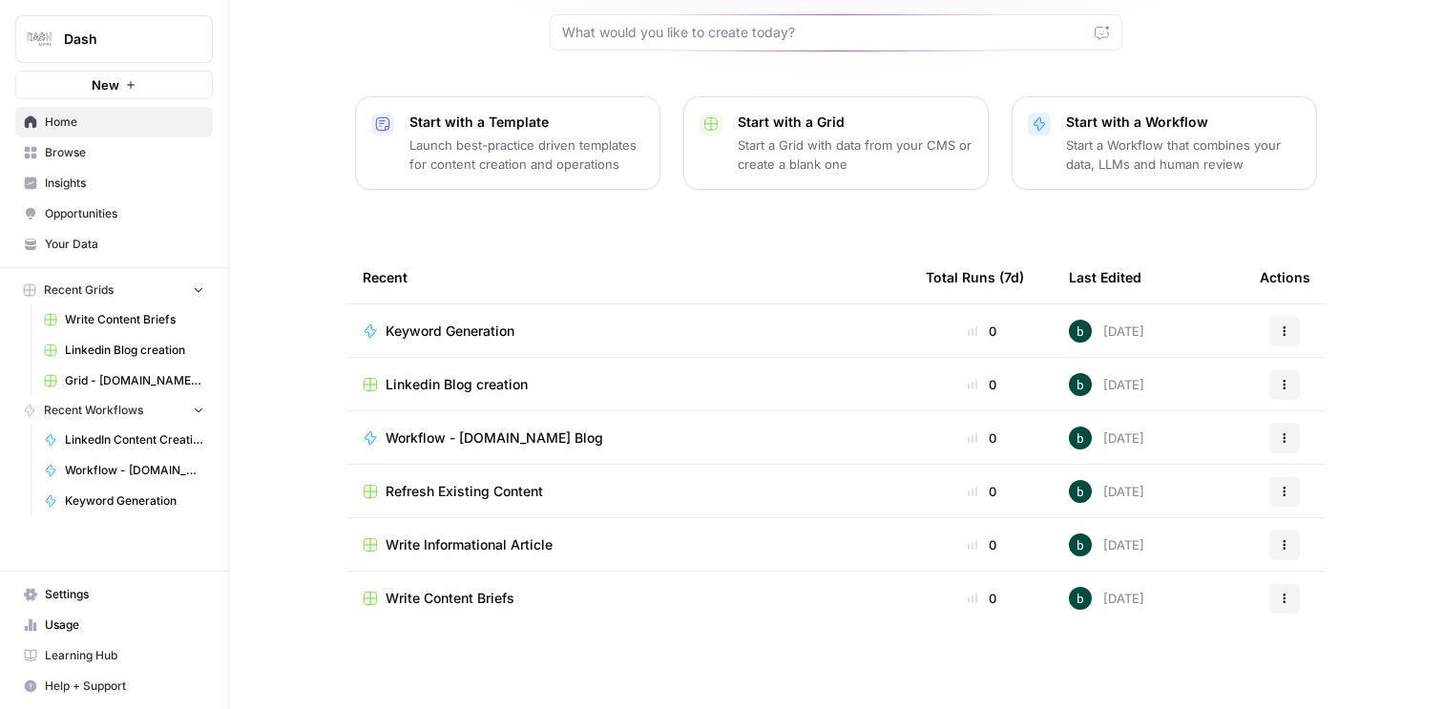
click at [80, 598] on span "Settings" at bounding box center [124, 594] width 159 height 17
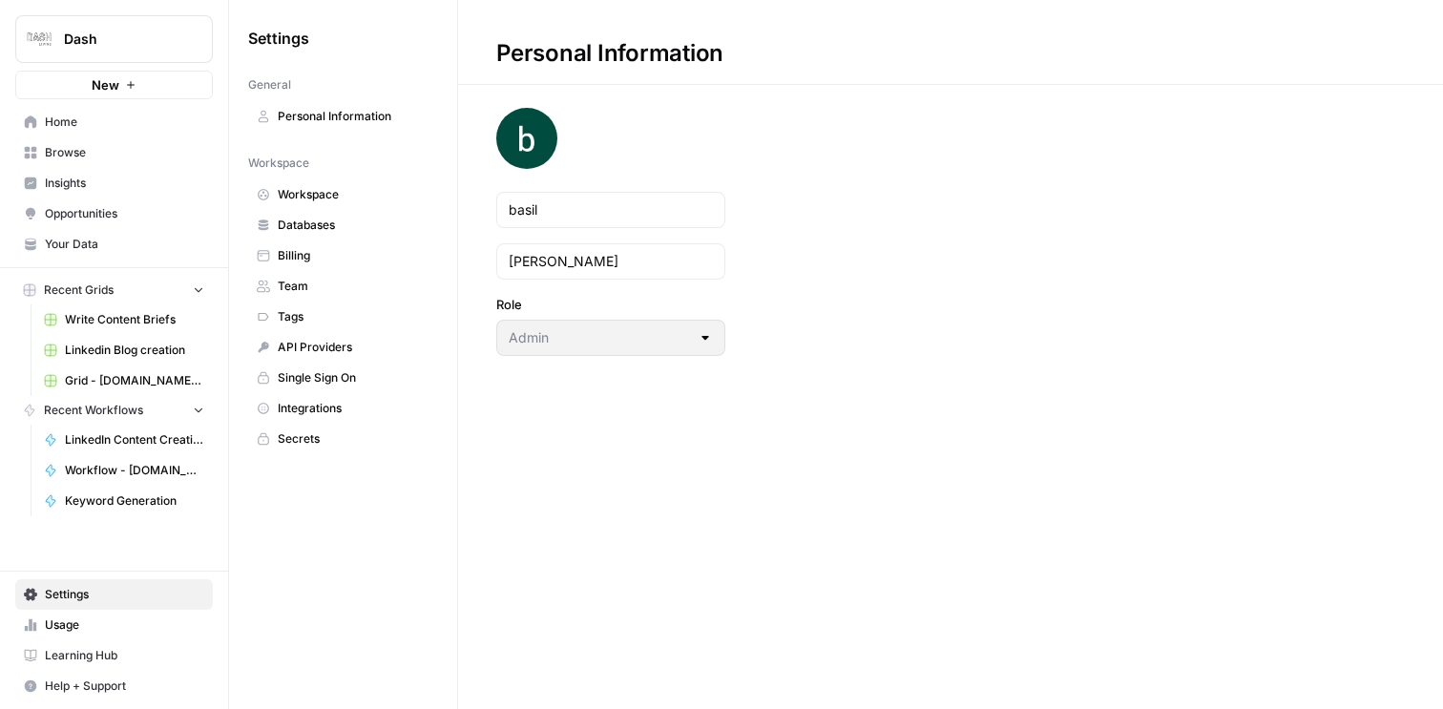
click at [330, 195] on span "Workspace" at bounding box center [354, 194] width 152 height 17
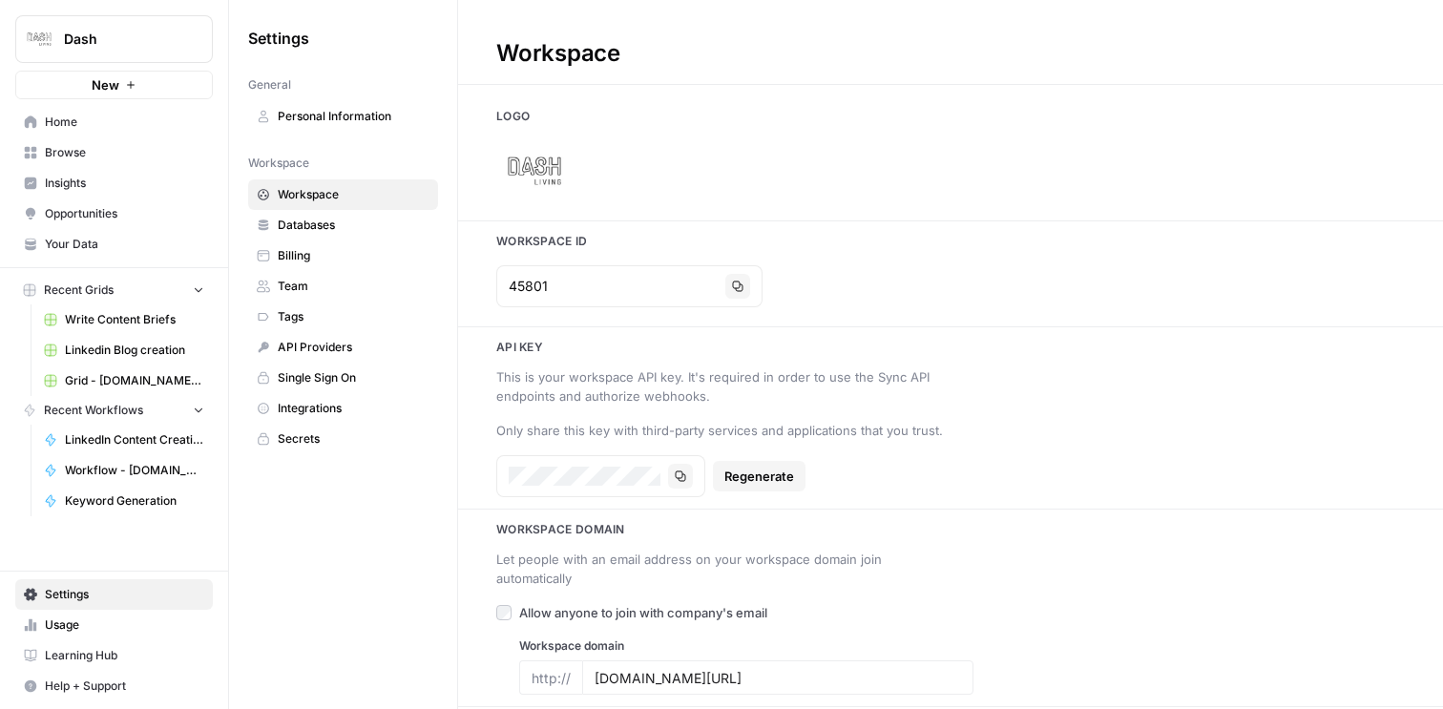
click at [320, 210] on link "Databases" at bounding box center [343, 225] width 190 height 31
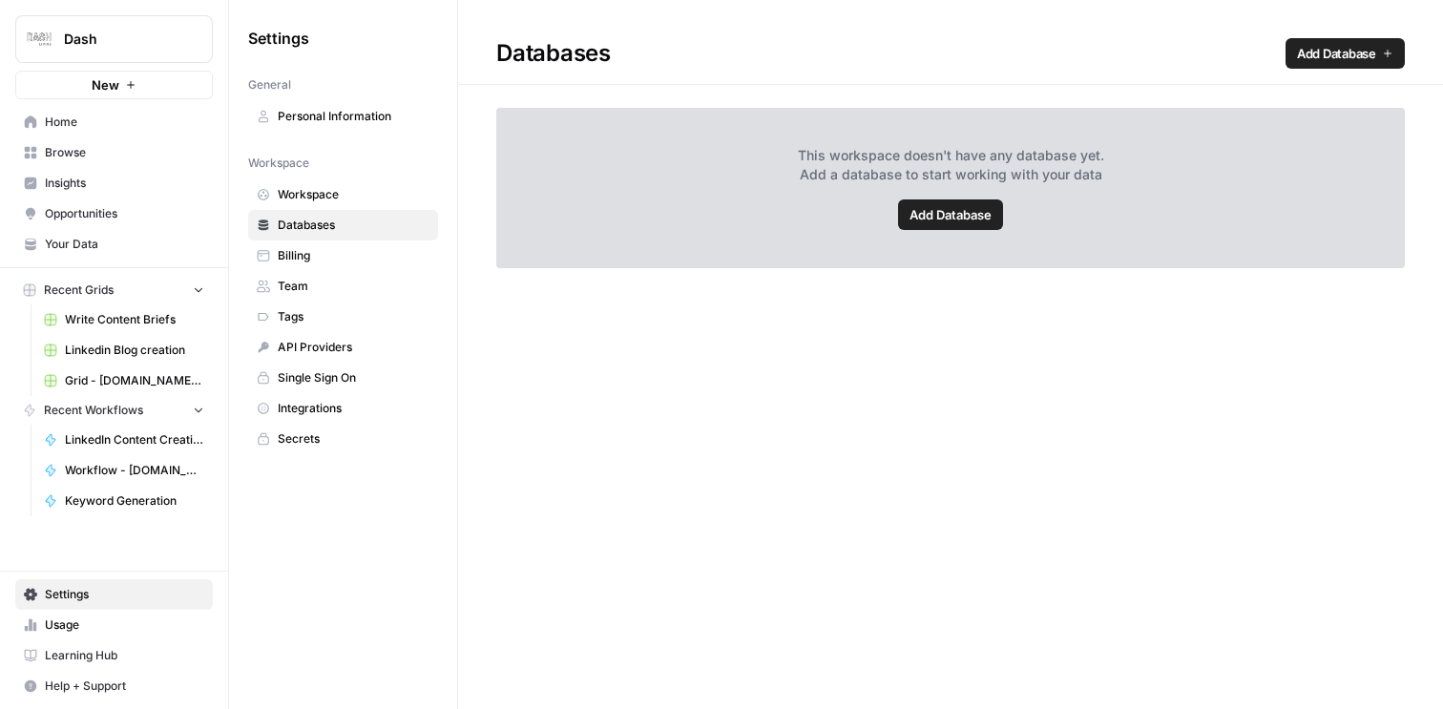
click at [304, 252] on span "Billing" at bounding box center [354, 255] width 152 height 17
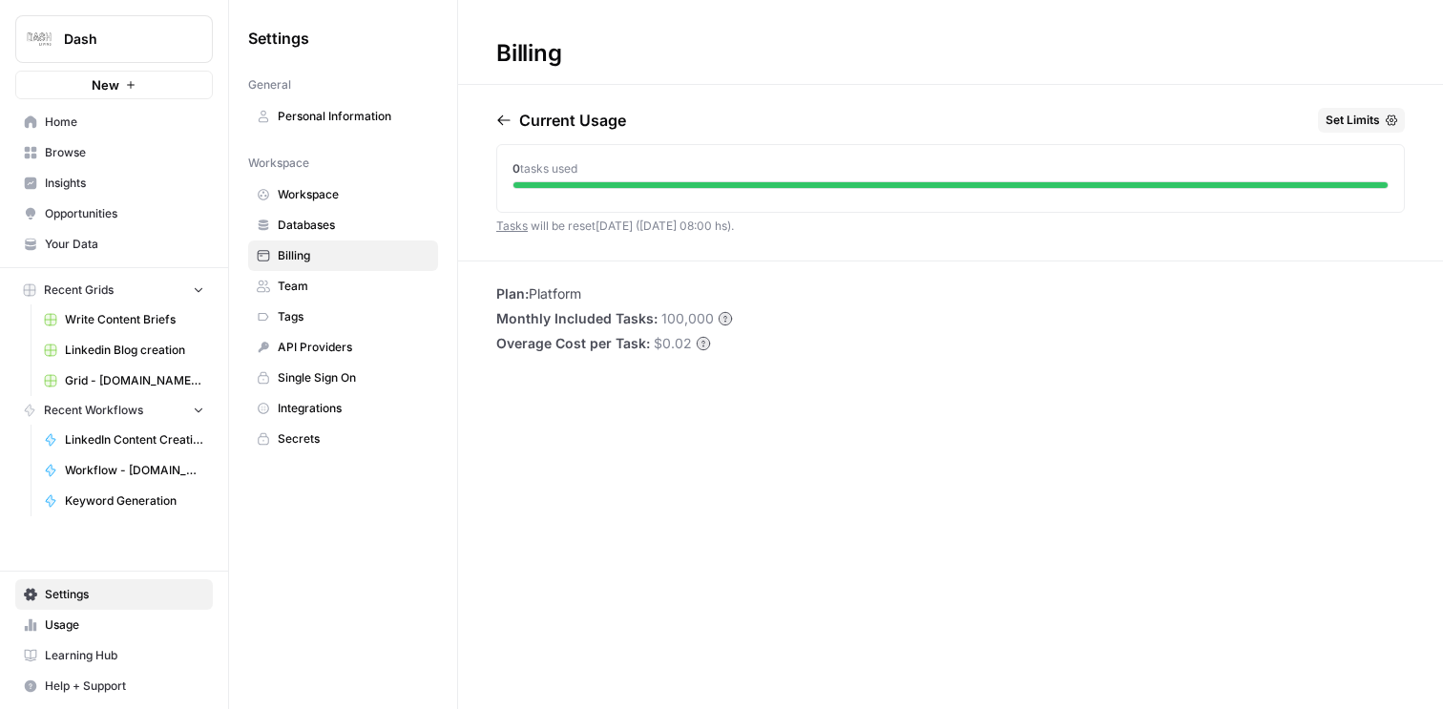
click at [162, 311] on span "Write Content Briefs" at bounding box center [134, 319] width 139 height 17
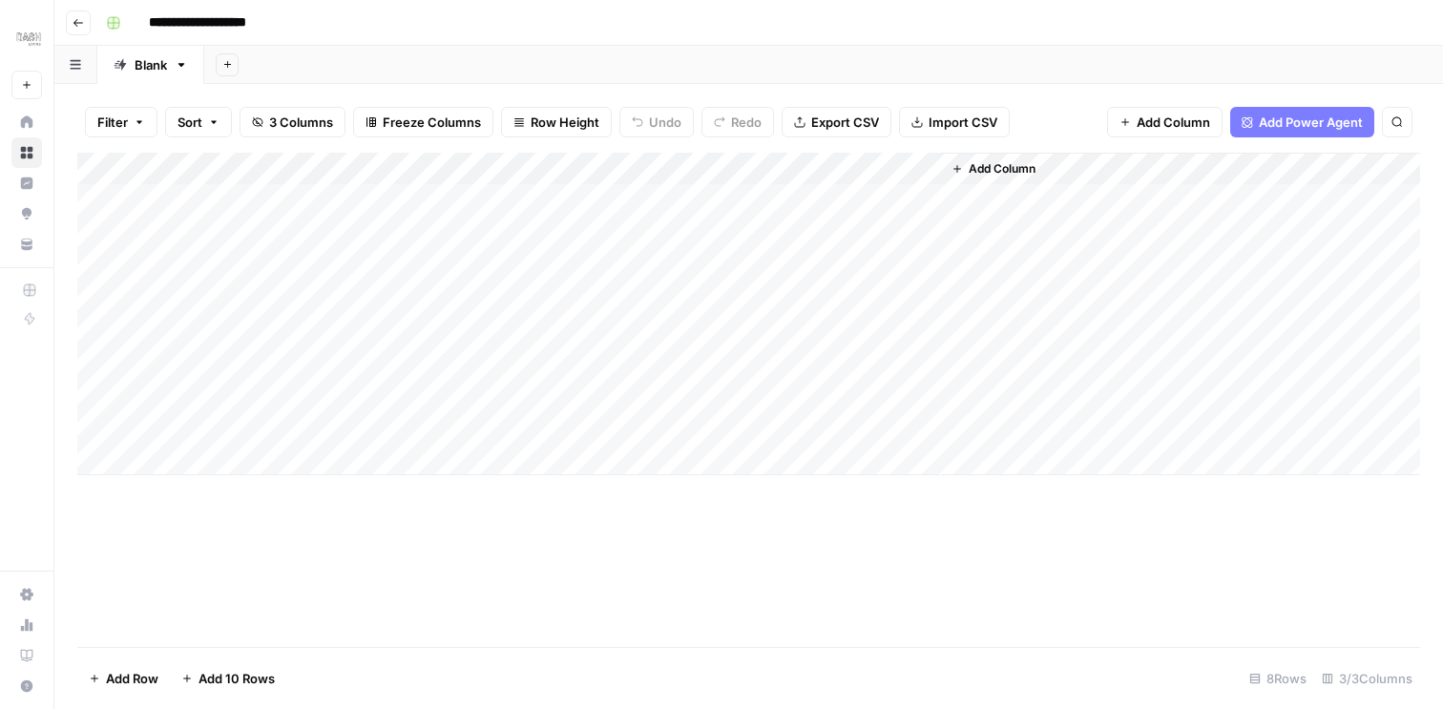
click at [78, 20] on icon "button" at bounding box center [78, 22] width 11 height 11
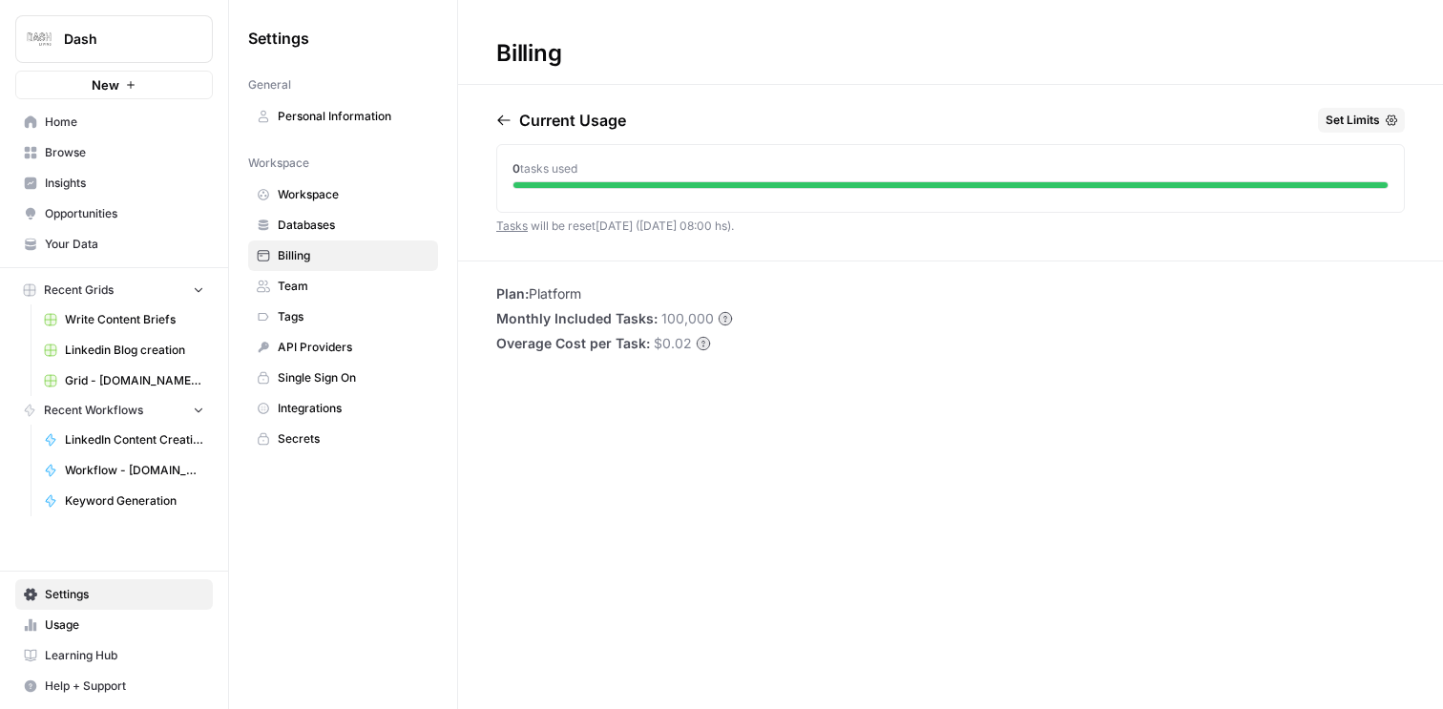
click at [110, 126] on span "Home" at bounding box center [124, 122] width 159 height 17
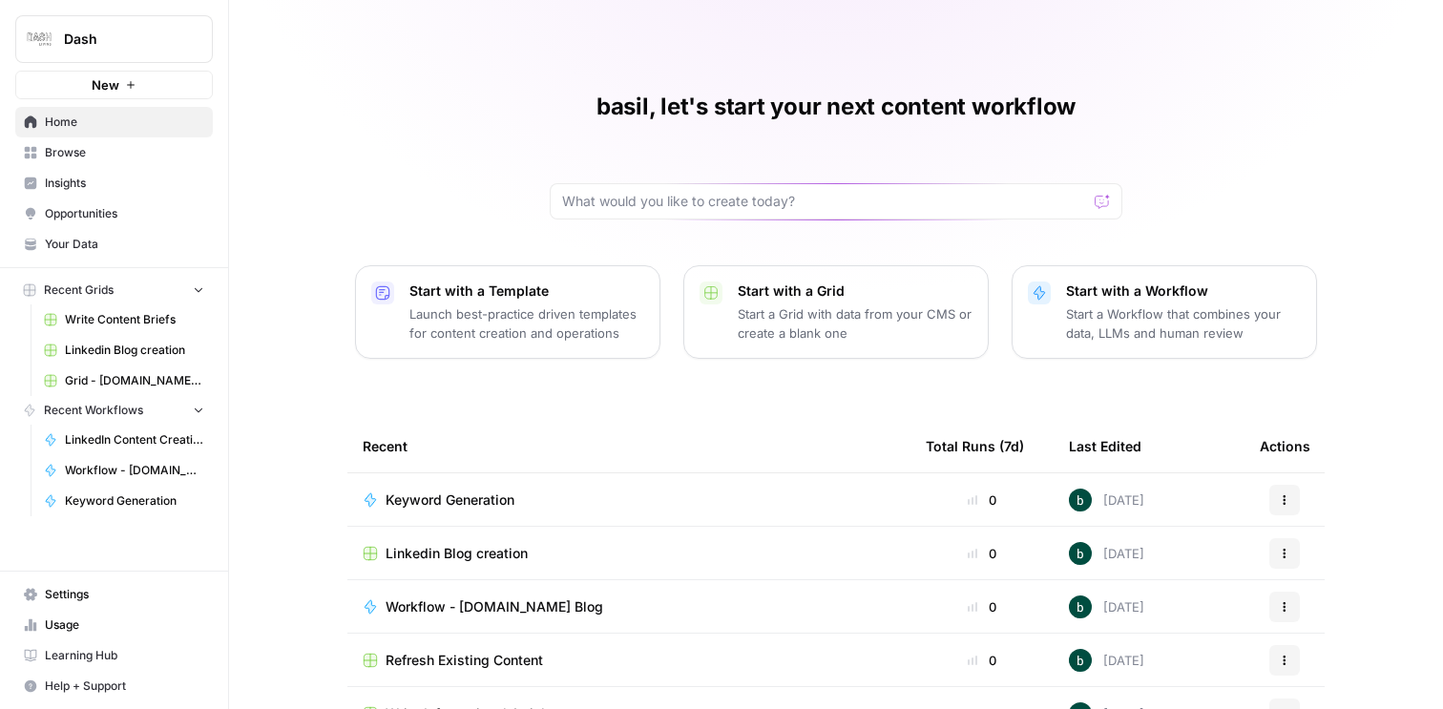
click at [69, 638] on link "Usage" at bounding box center [114, 625] width 198 height 31
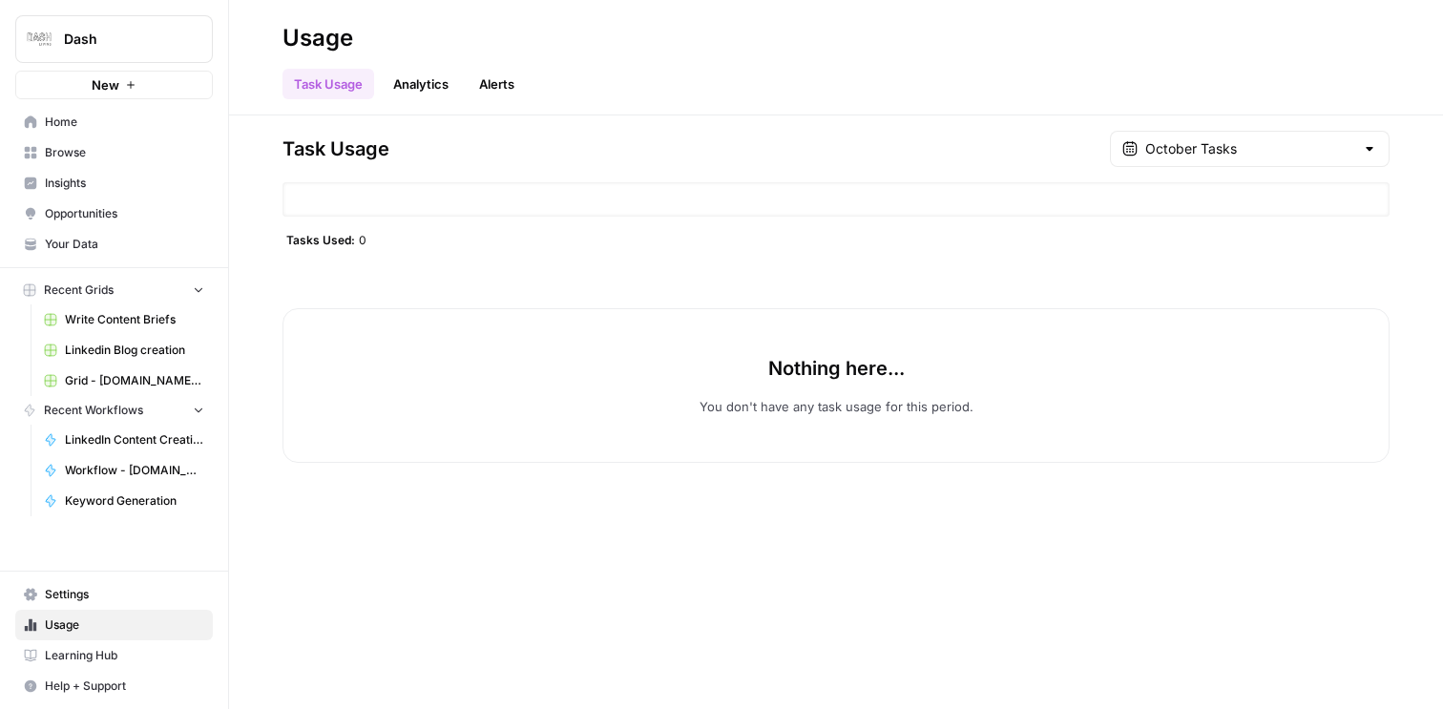
click at [418, 89] on link "Analytics" at bounding box center [421, 84] width 78 height 31
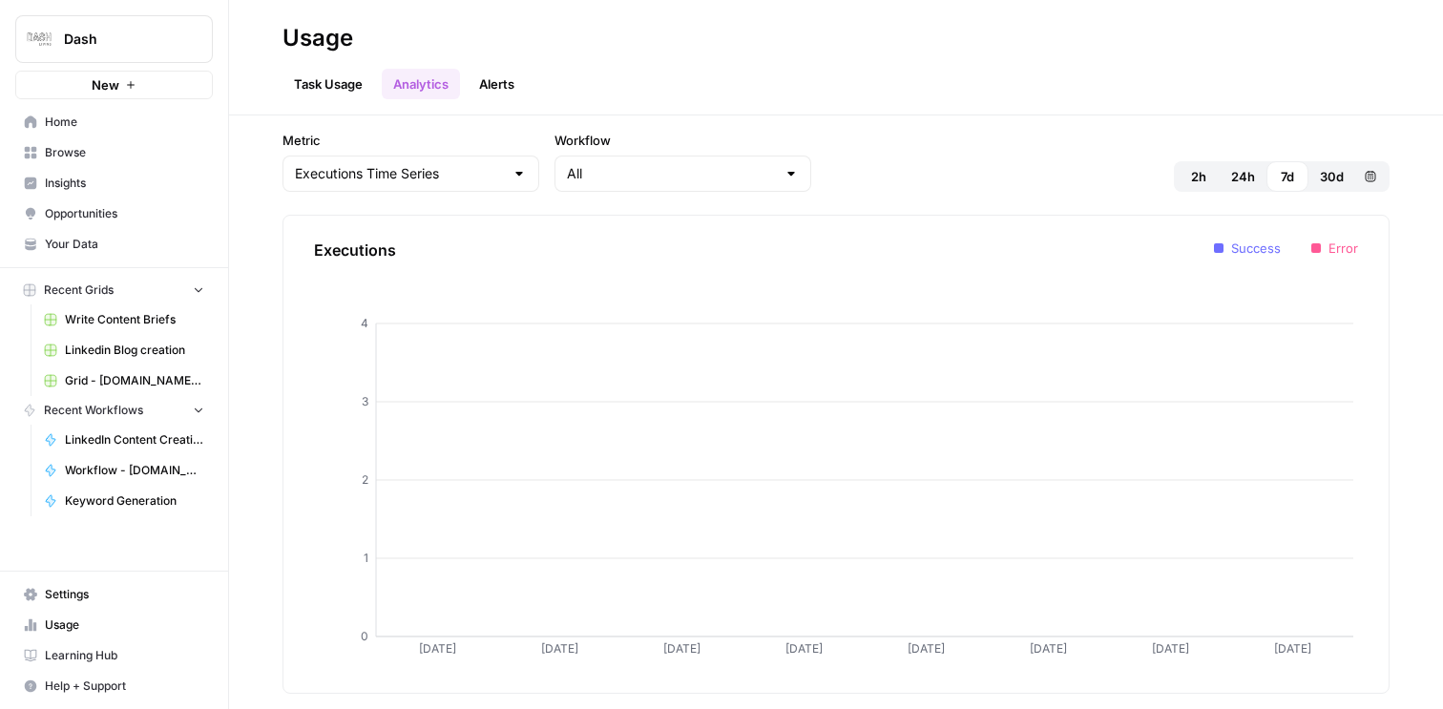
click at [496, 81] on link "Alerts" at bounding box center [497, 84] width 58 height 31
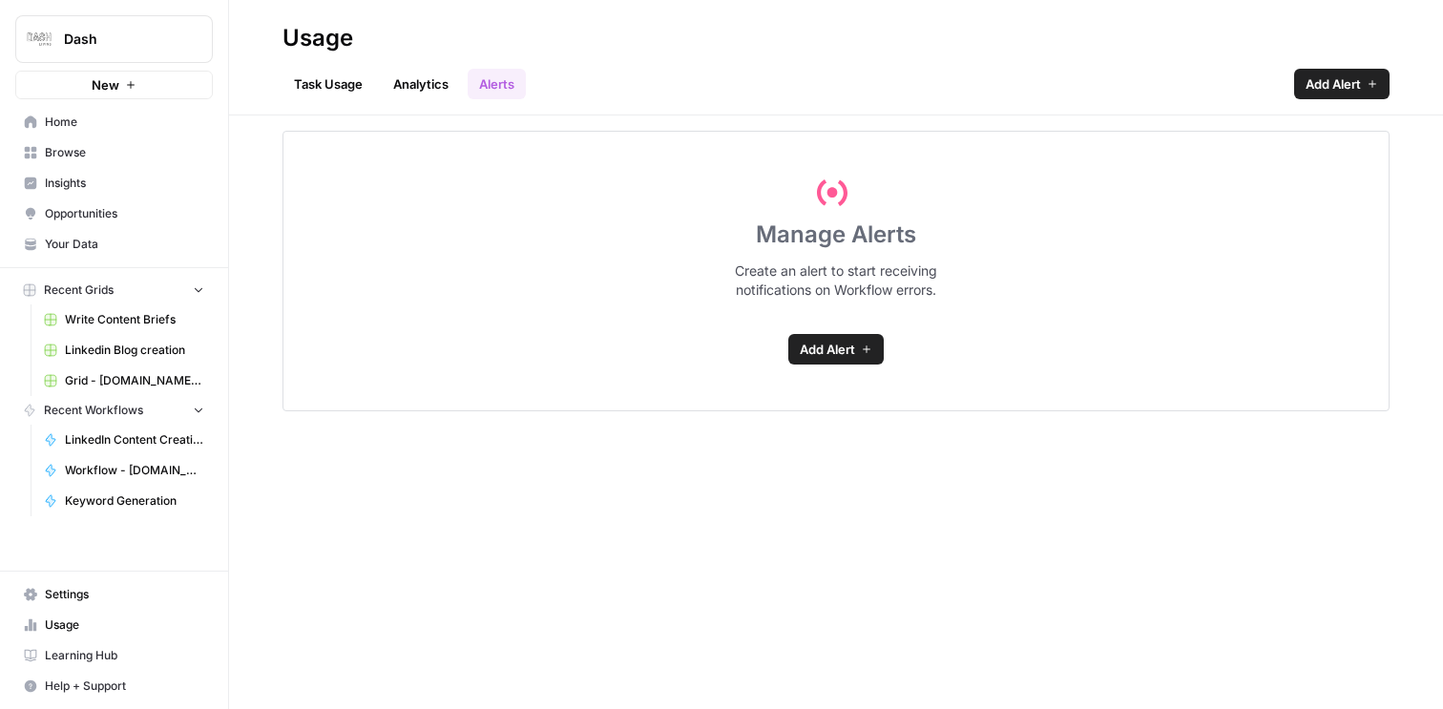
click at [326, 76] on link "Task Usage" at bounding box center [329, 84] width 92 height 31
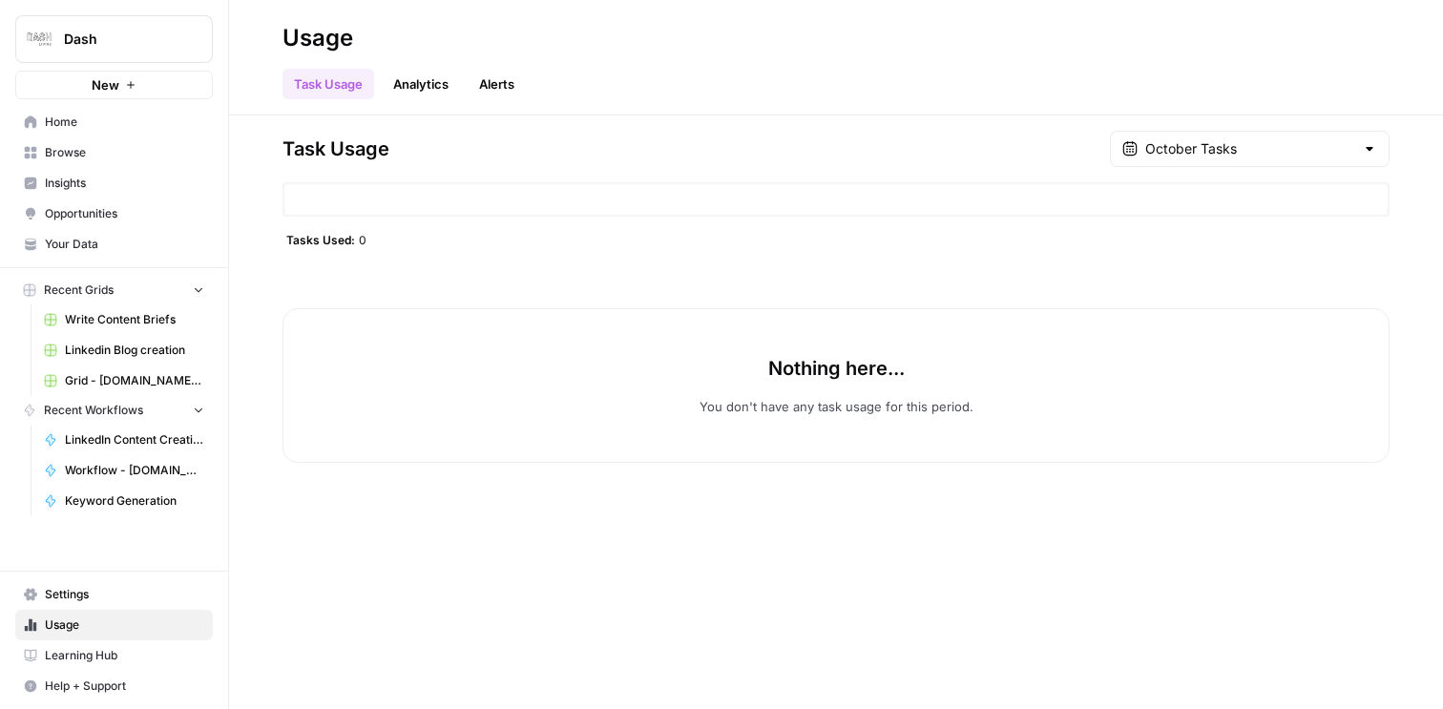
click at [458, 150] on div "Task Usage October Tasks" at bounding box center [836, 149] width 1107 height 36
click at [93, 116] on span "Home" at bounding box center [124, 122] width 159 height 17
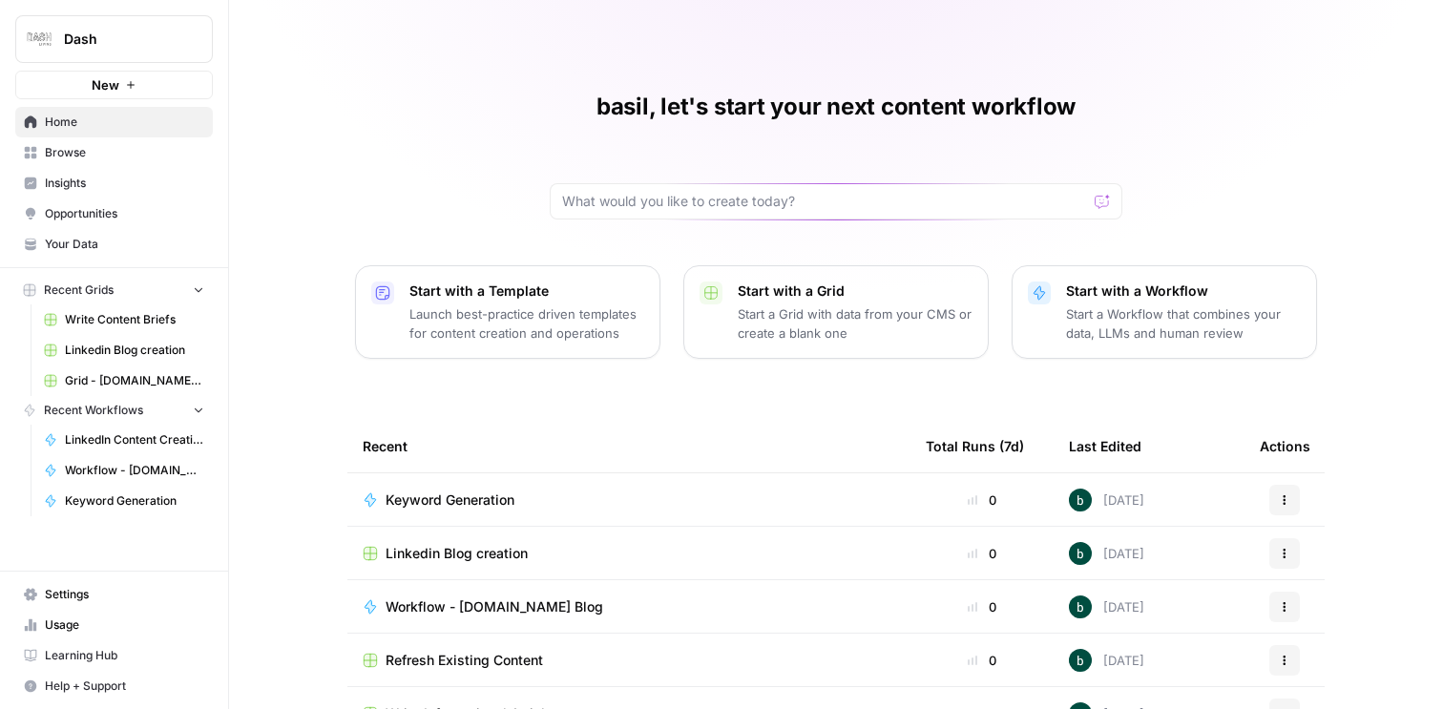
click at [416, 173] on div "basil, let's start your next content workflow Start with a Template Launch best…" at bounding box center [836, 439] width 1214 height 878
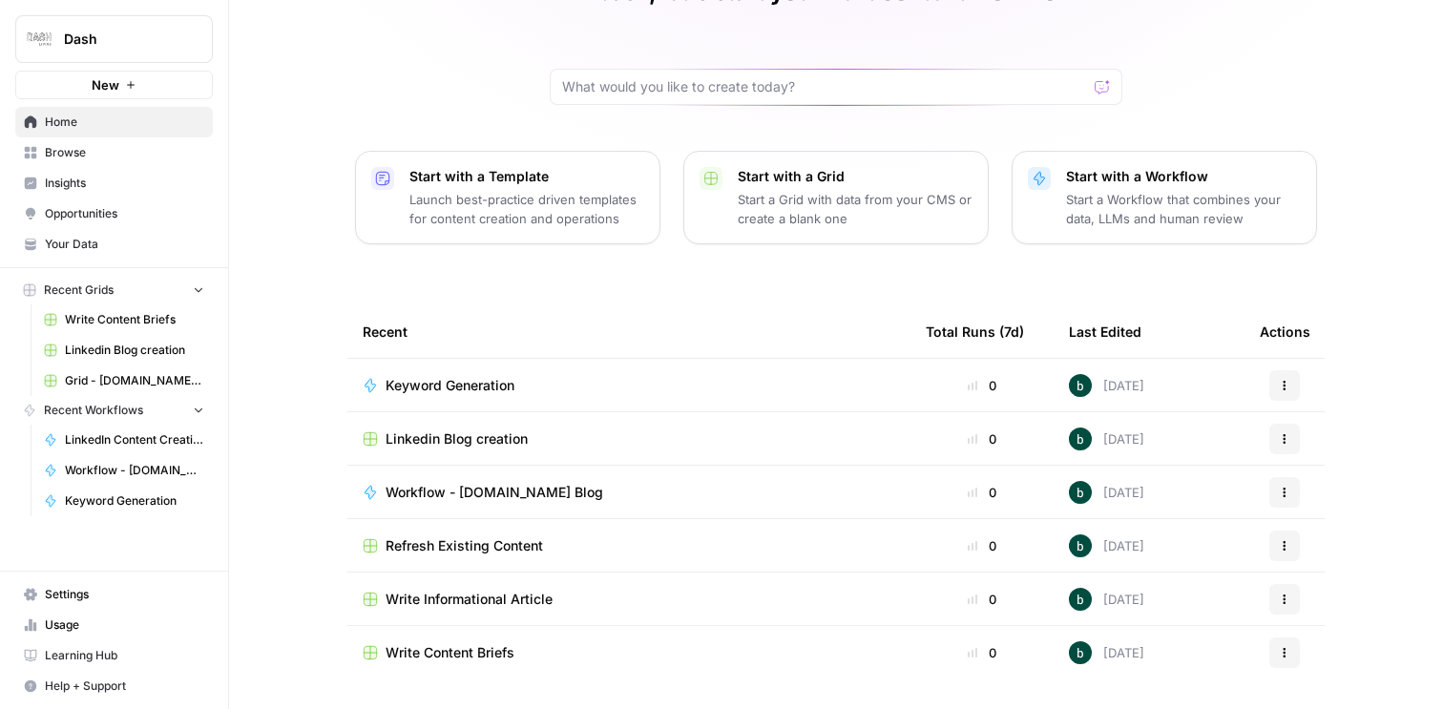
scroll to position [169, 0]
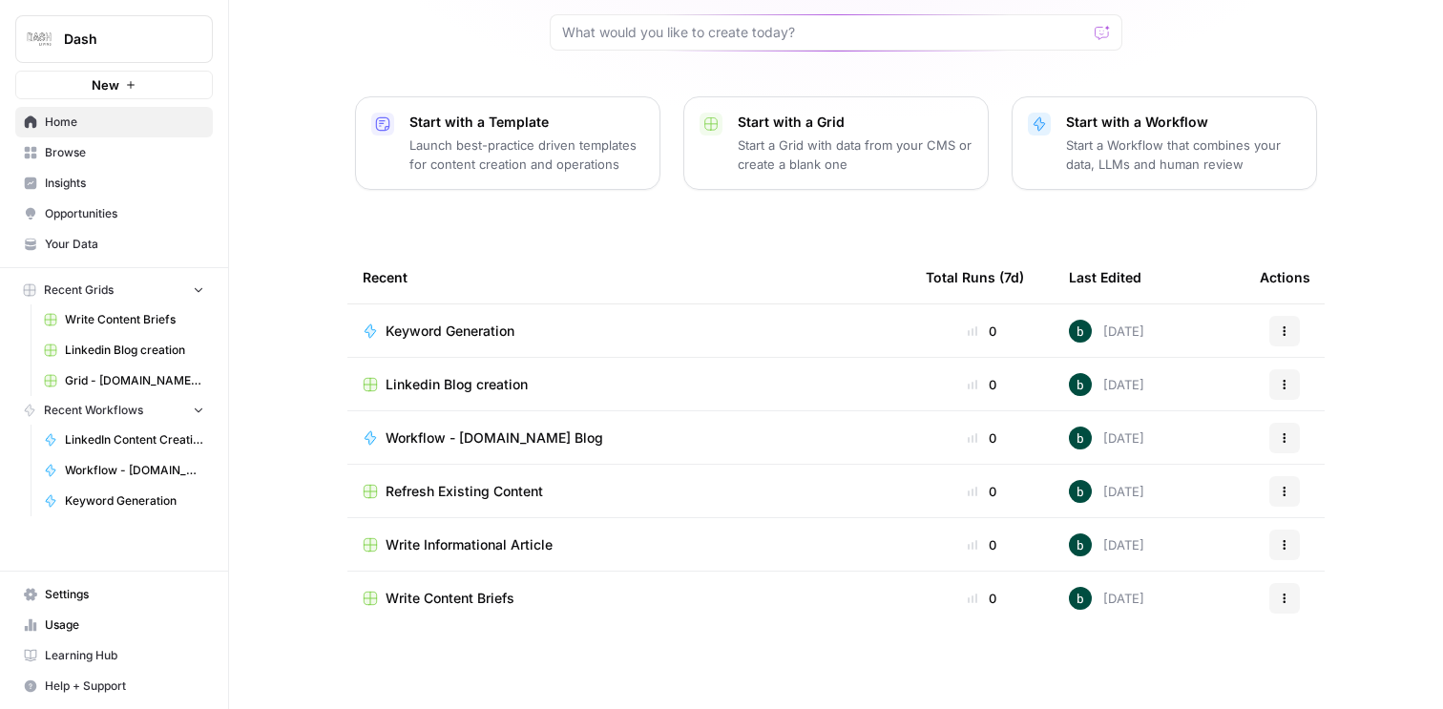
click at [519, 381] on span "Linkedin Blog creation" at bounding box center [457, 384] width 142 height 19
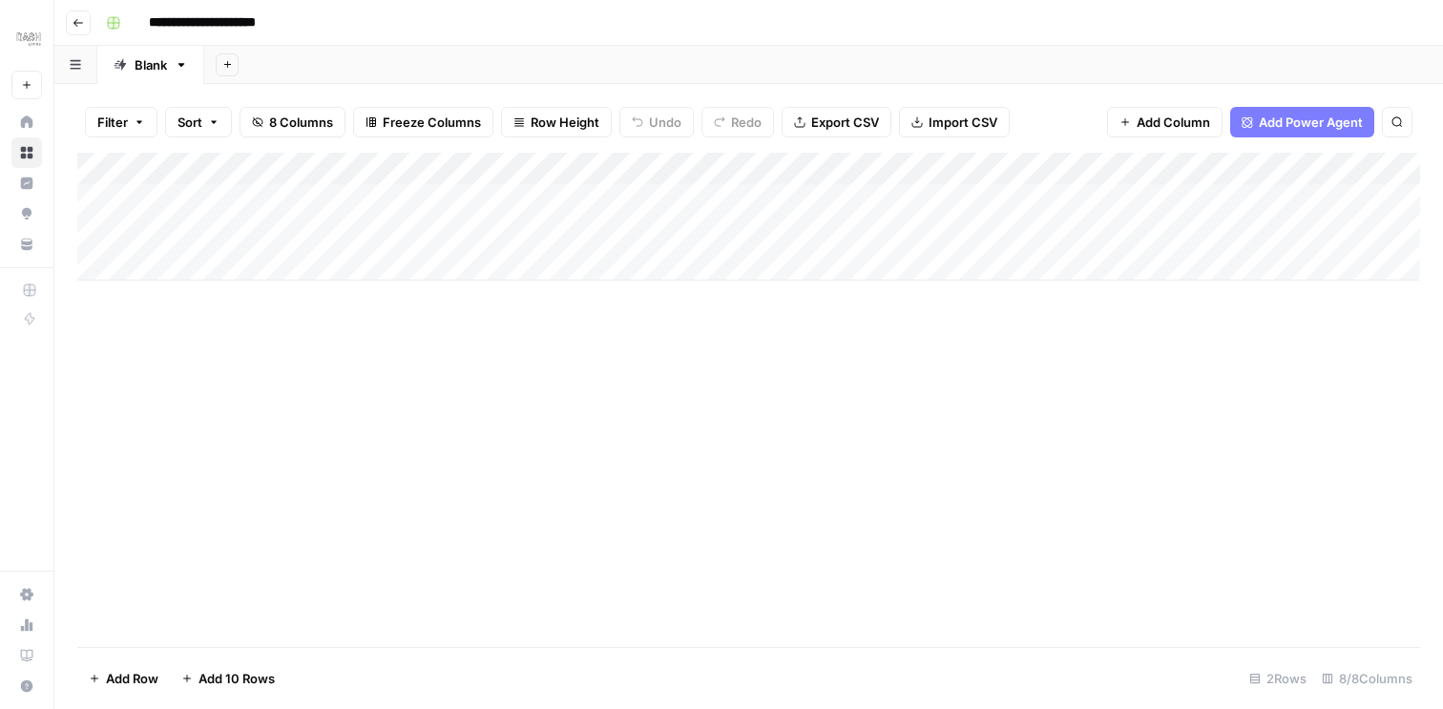
click at [1046, 203] on div "Add Column" at bounding box center [748, 217] width 1343 height 128
click at [1050, 204] on div "Add Column" at bounding box center [748, 217] width 1343 height 128
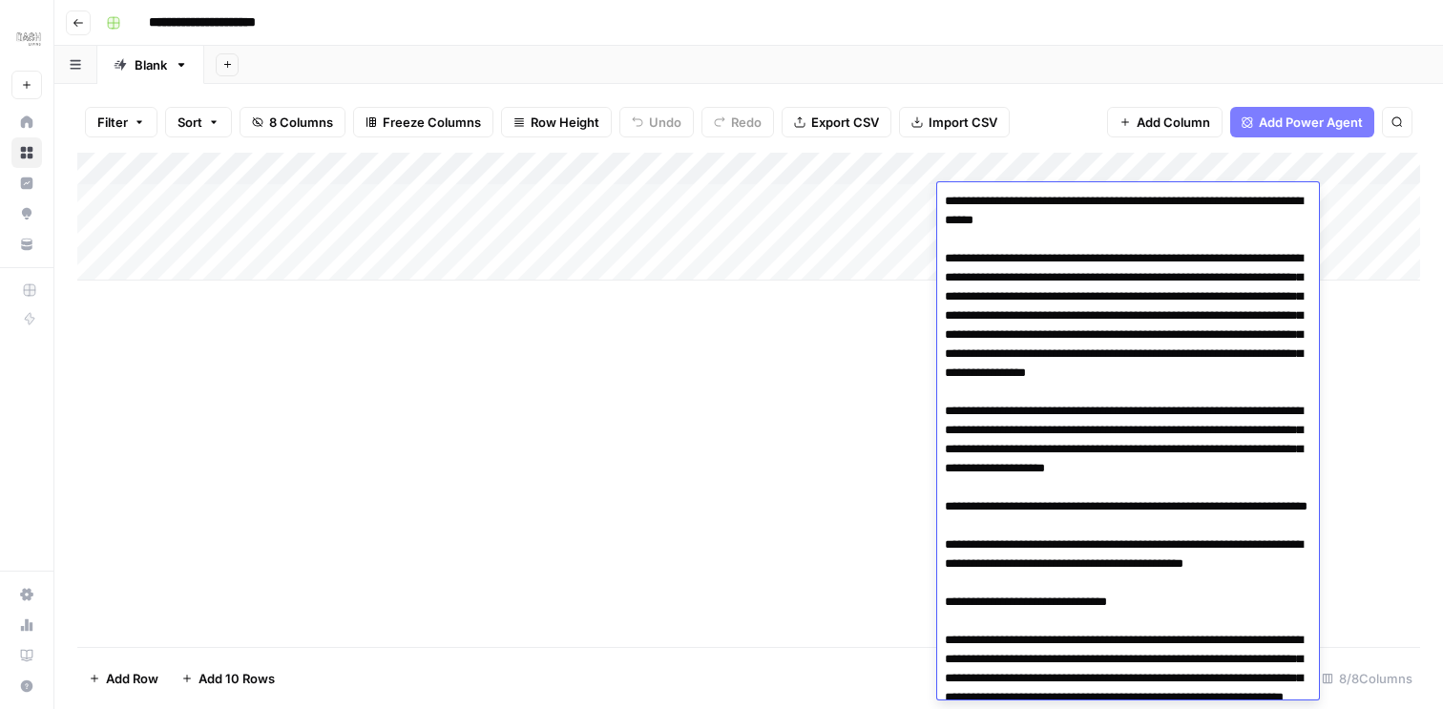
click at [823, 305] on div "Add Column" at bounding box center [748, 400] width 1343 height 494
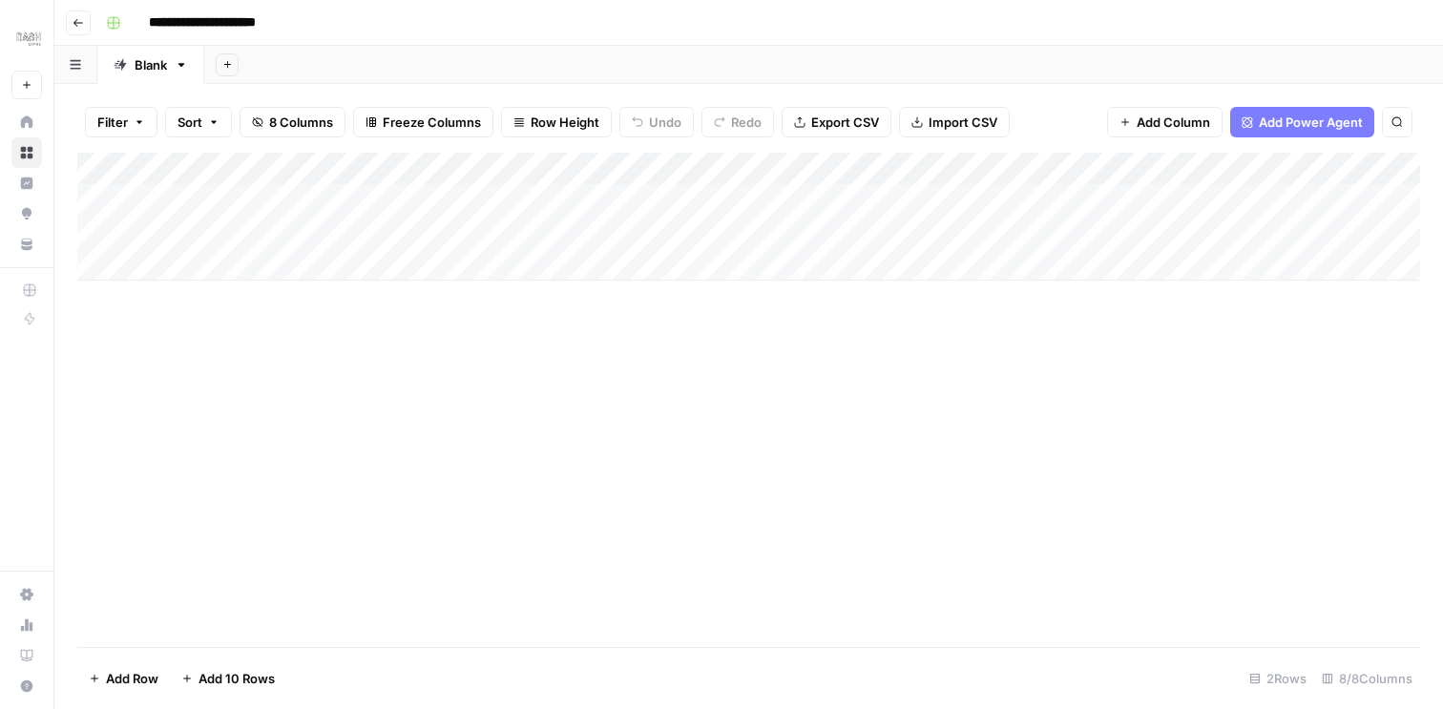
click at [357, 201] on div "Add Column" at bounding box center [748, 217] width 1343 height 128
click at [794, 203] on div "Add Column" at bounding box center [748, 217] width 1343 height 128
click at [1125, 200] on div "Add Column" at bounding box center [748, 217] width 1343 height 128
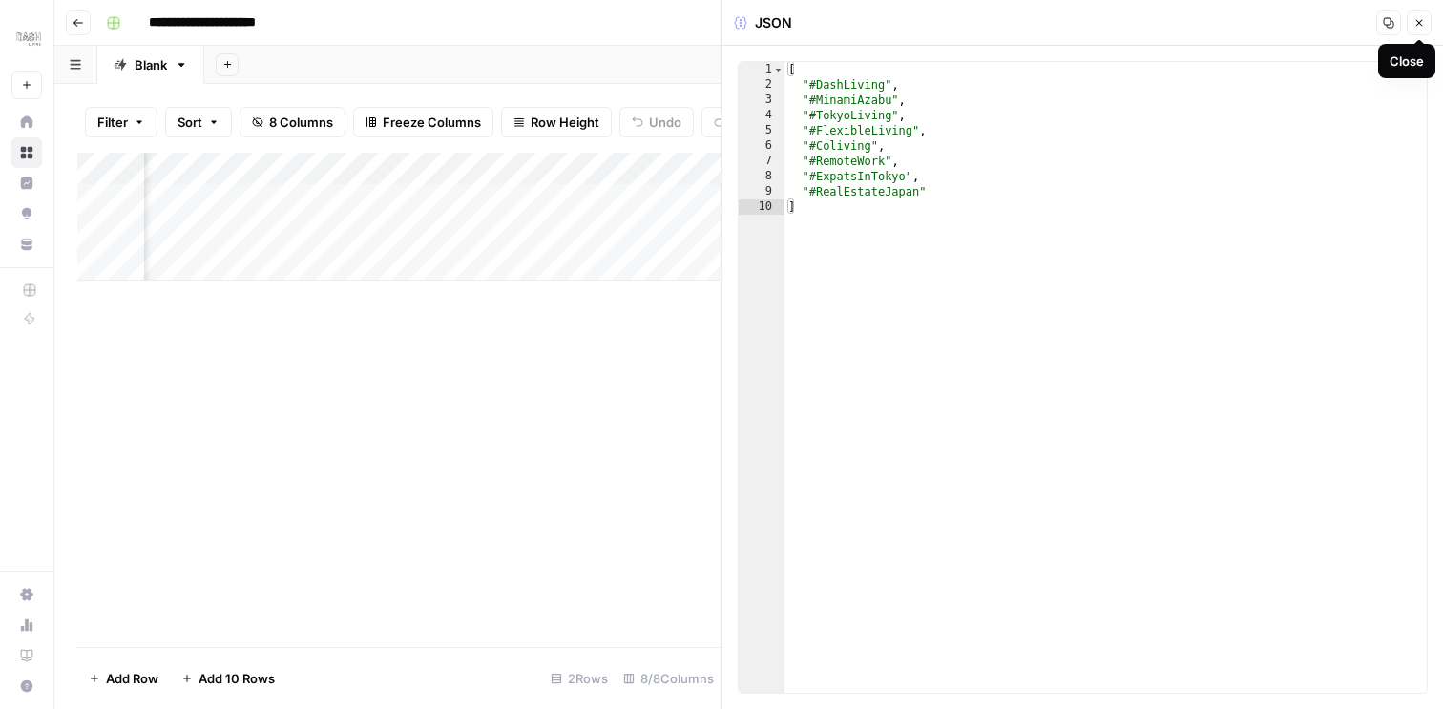
click at [1416, 24] on icon "button" at bounding box center [1419, 23] width 7 height 7
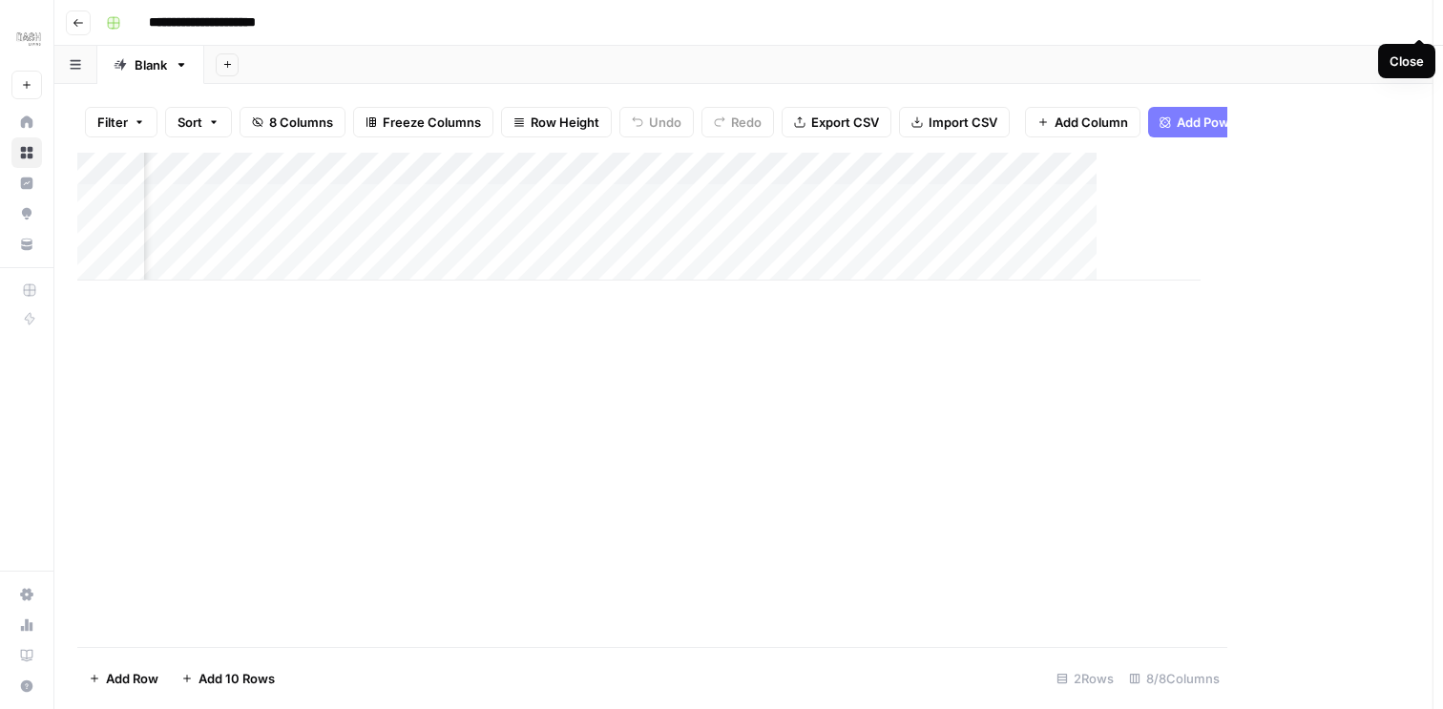
scroll to position [0, 461]
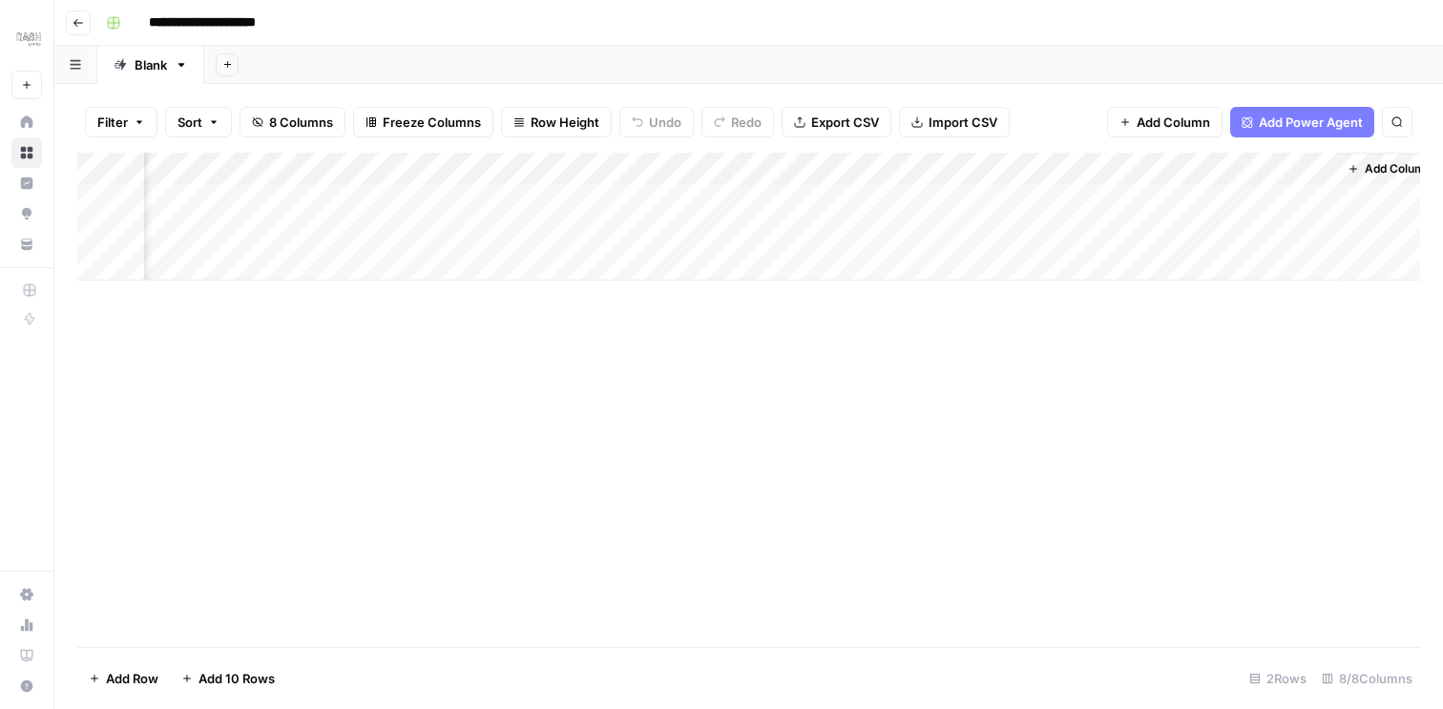
click at [1284, 206] on div "Add Column" at bounding box center [748, 217] width 1343 height 128
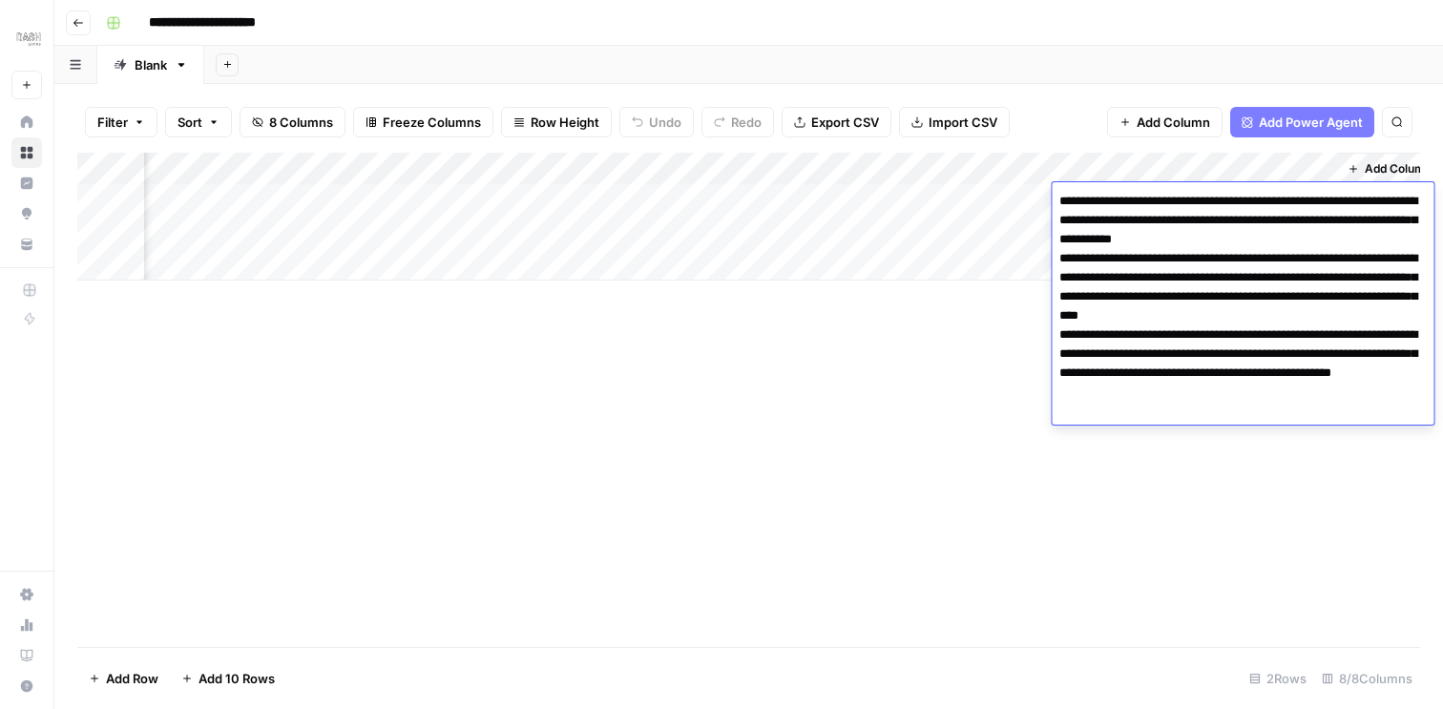
click at [1284, 206] on textarea "**********" at bounding box center [1243, 297] width 382 height 218
click at [1248, 278] on textarea "**********" at bounding box center [1243, 297] width 382 height 218
click at [1234, 469] on div "Add Column" at bounding box center [748, 400] width 1343 height 494
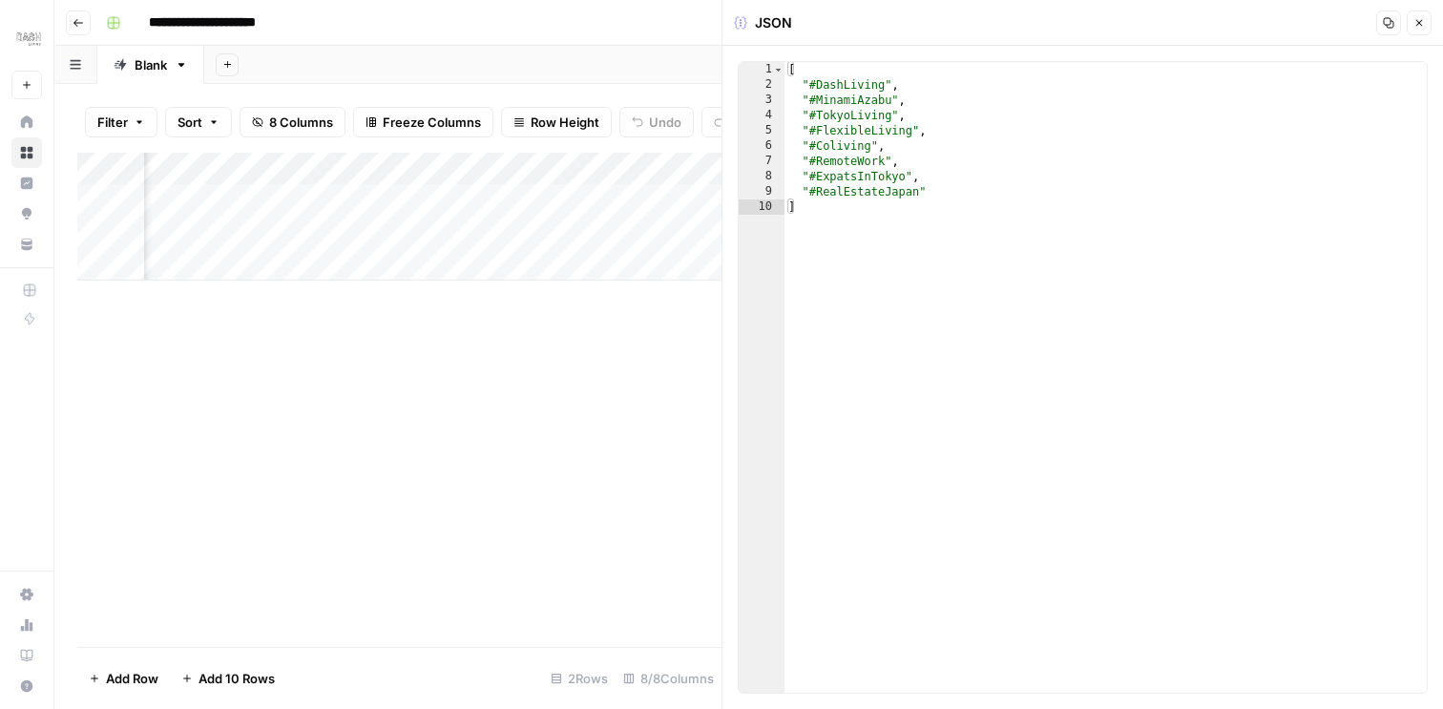
click at [1419, 30] on button "Close" at bounding box center [1419, 22] width 25 height 25
